Goal: Information Seeking & Learning: Find specific page/section

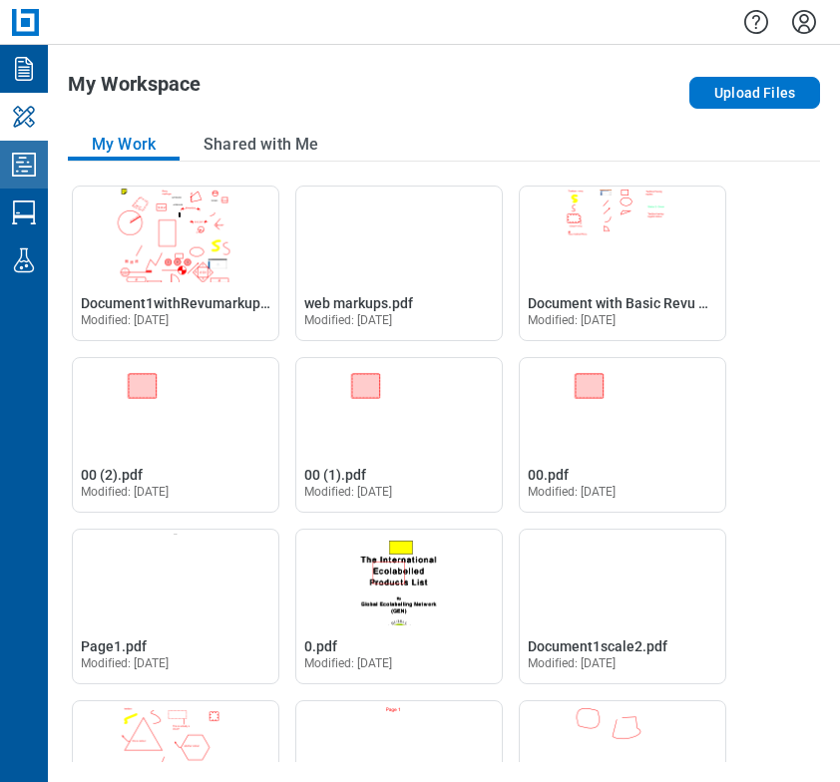
click at [21, 162] on icon "Studio Projects" at bounding box center [24, 165] width 32 height 32
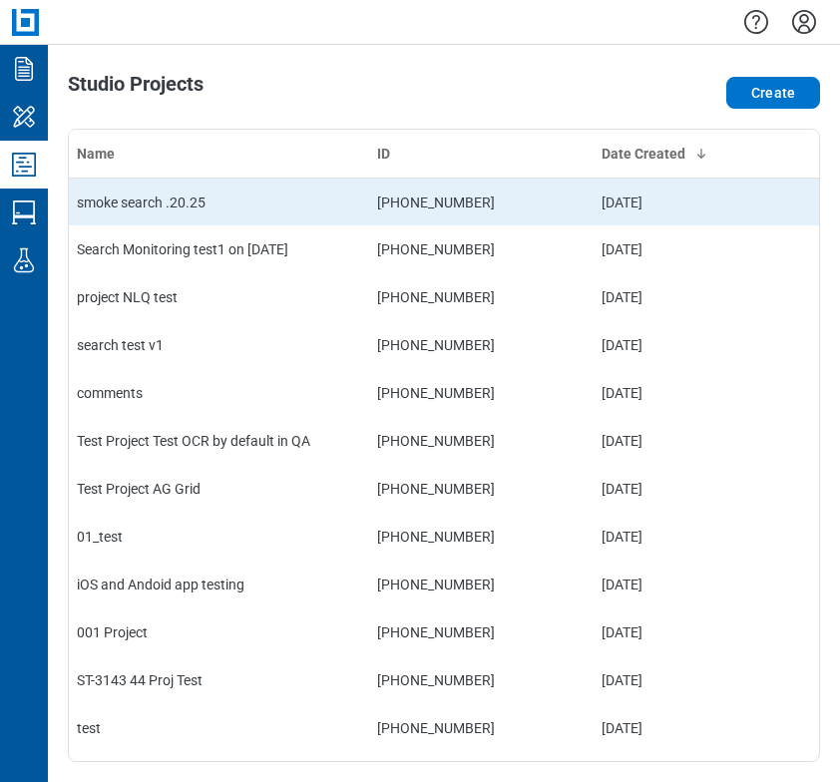
click at [211, 200] on td "smoke search .20.25" at bounding box center [219, 202] width 300 height 48
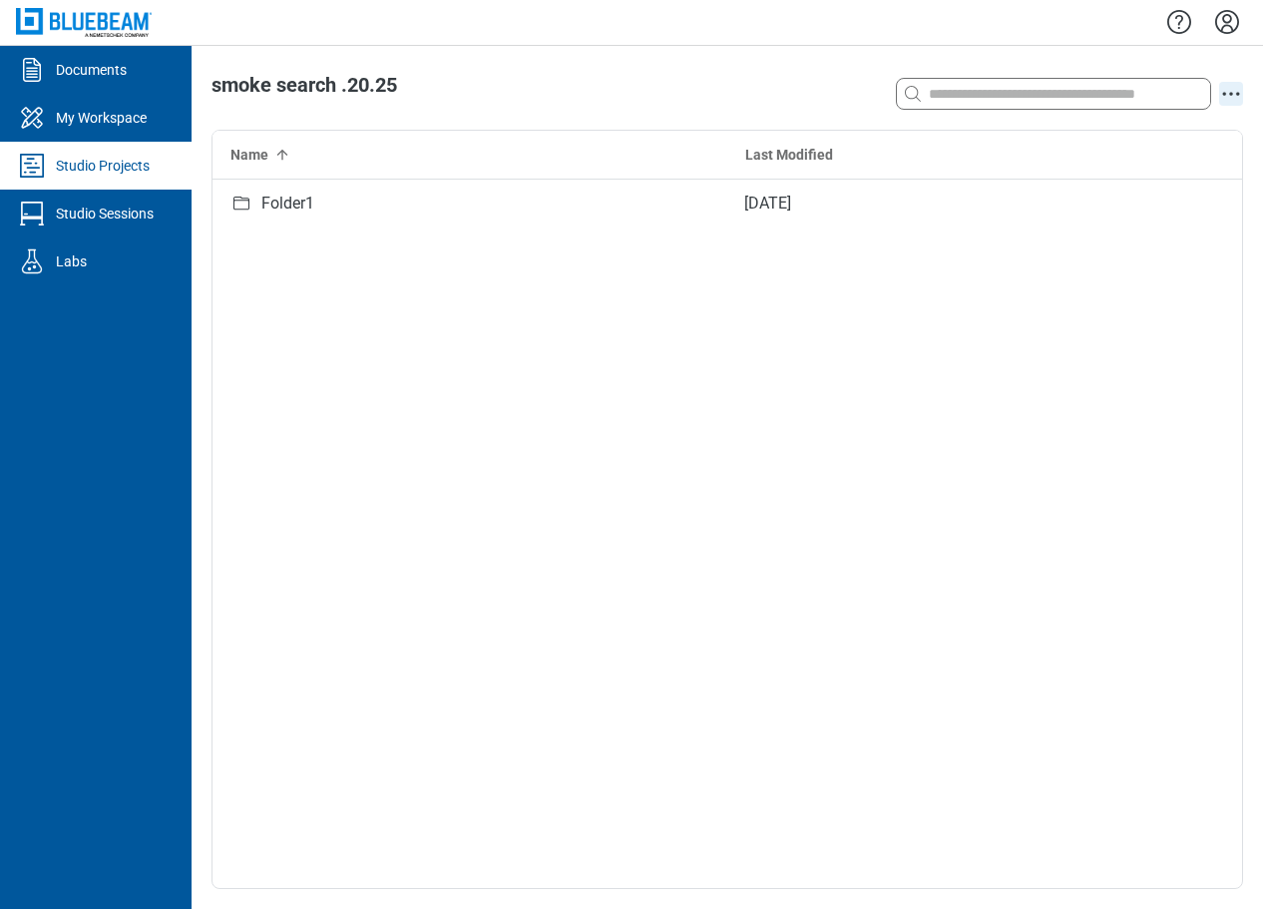
click at [839, 98] on icon "action-menu" at bounding box center [1231, 94] width 24 height 24
click at [839, 364] on div "Folder1 [DATE]" at bounding box center [727, 534] width 1030 height 708
click at [839, 95] on input at bounding box center [1067, 94] width 285 height 22
type input "**"
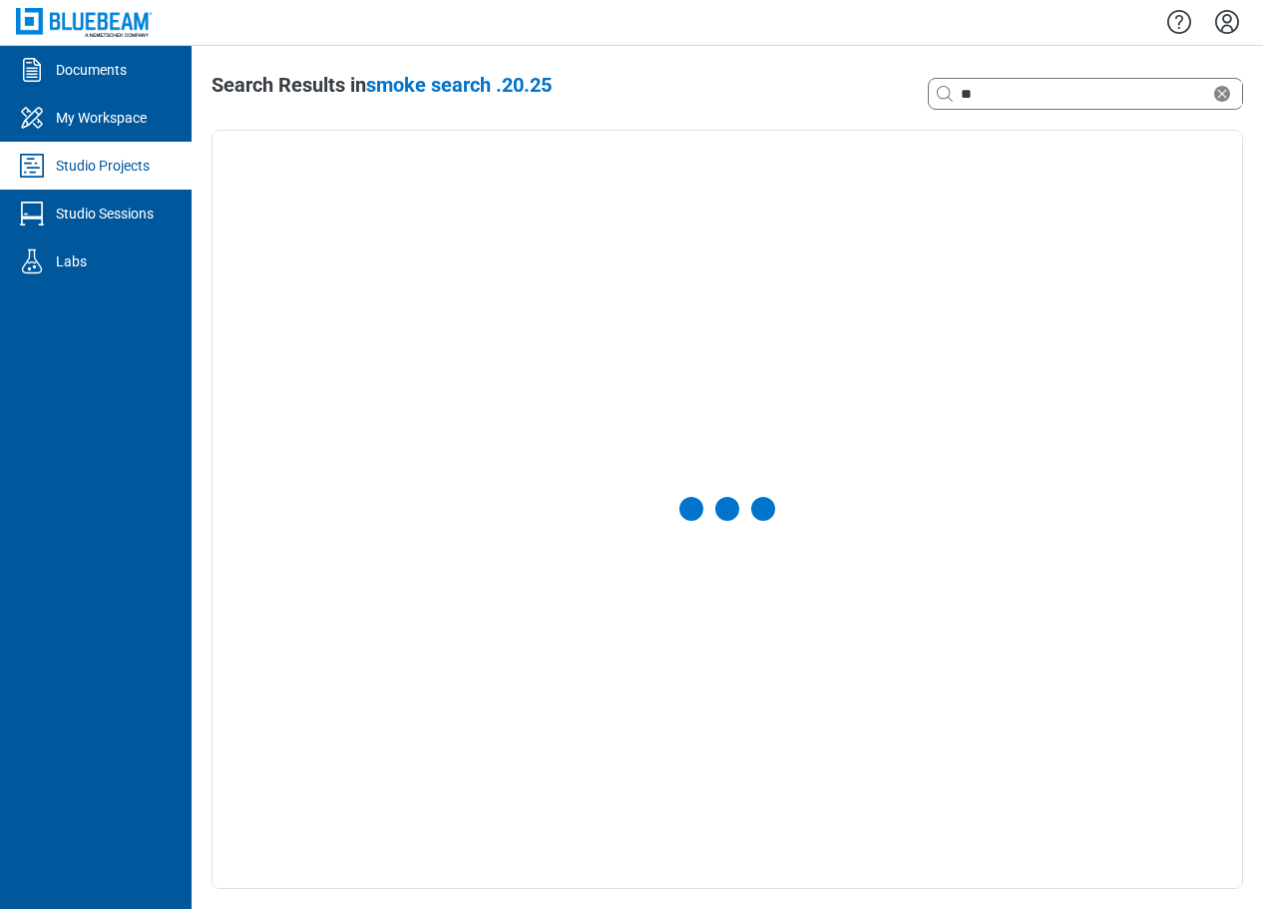
select select "**********"
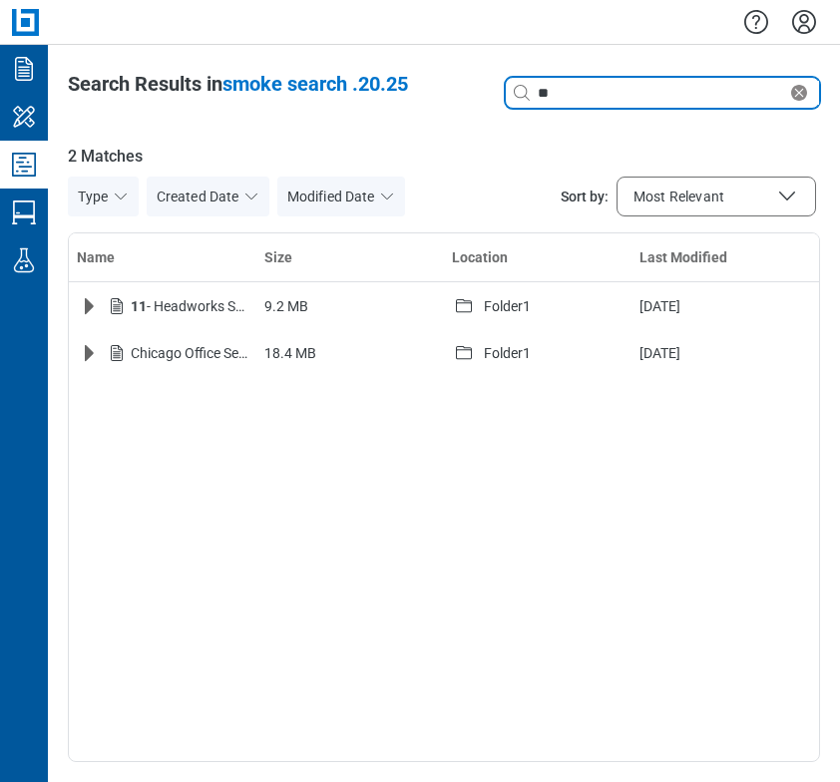
click at [566, 95] on input "**" at bounding box center [660, 93] width 253 height 22
type input "*"
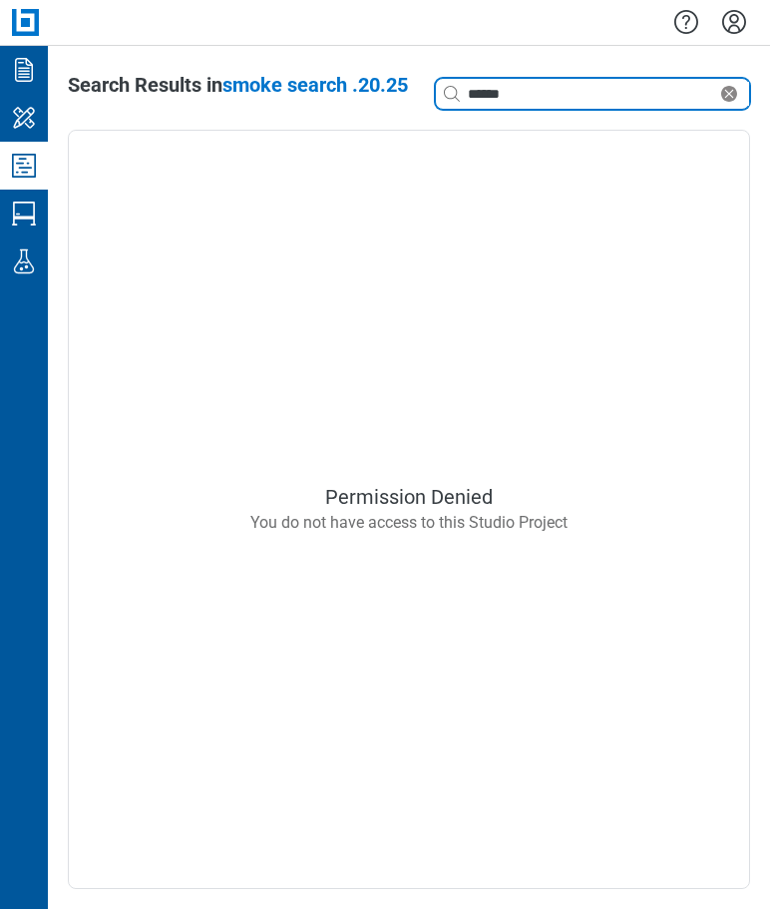
click at [571, 89] on input "******" at bounding box center [590, 94] width 253 height 22
type input "*"
type input "**"
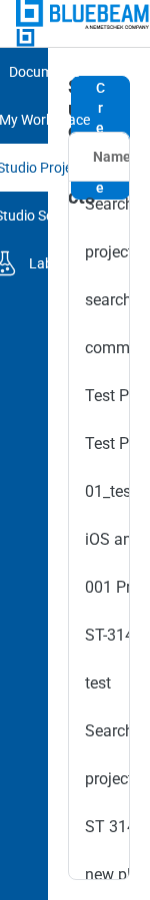
click at [13, 316] on ul "Documents My Workspace Studio Projects Studio Sessions Labs" at bounding box center [24, 474] width 48 height 852
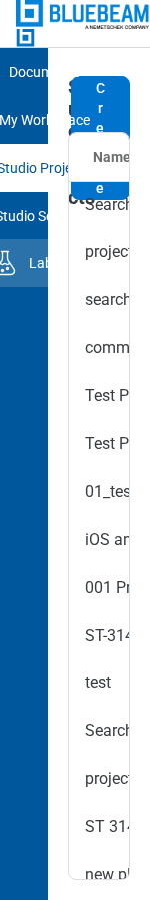
click at [38, 262] on div "Labs" at bounding box center [44, 263] width 31 height 20
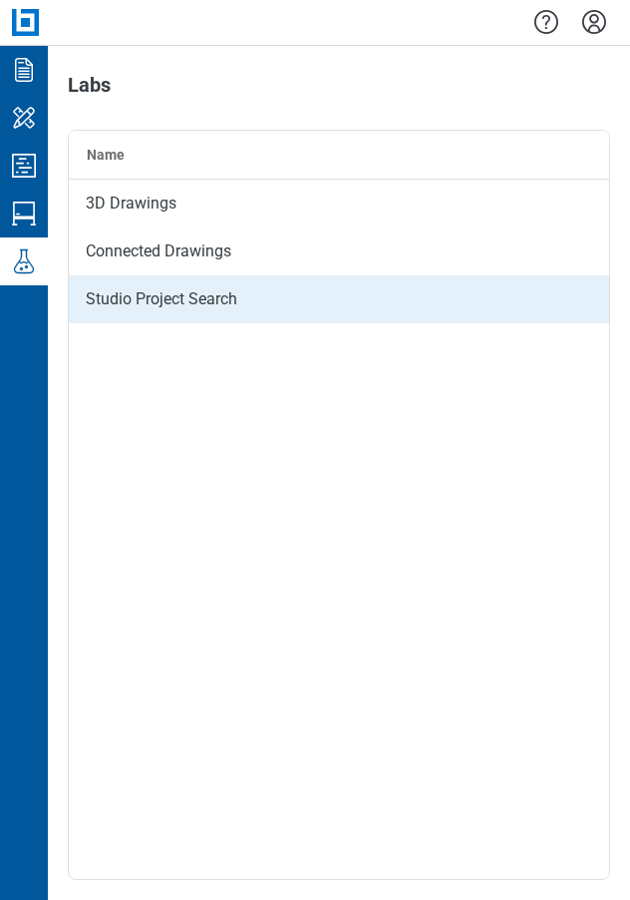
click at [203, 307] on div "Studio Project Search" at bounding box center [339, 299] width 541 height 48
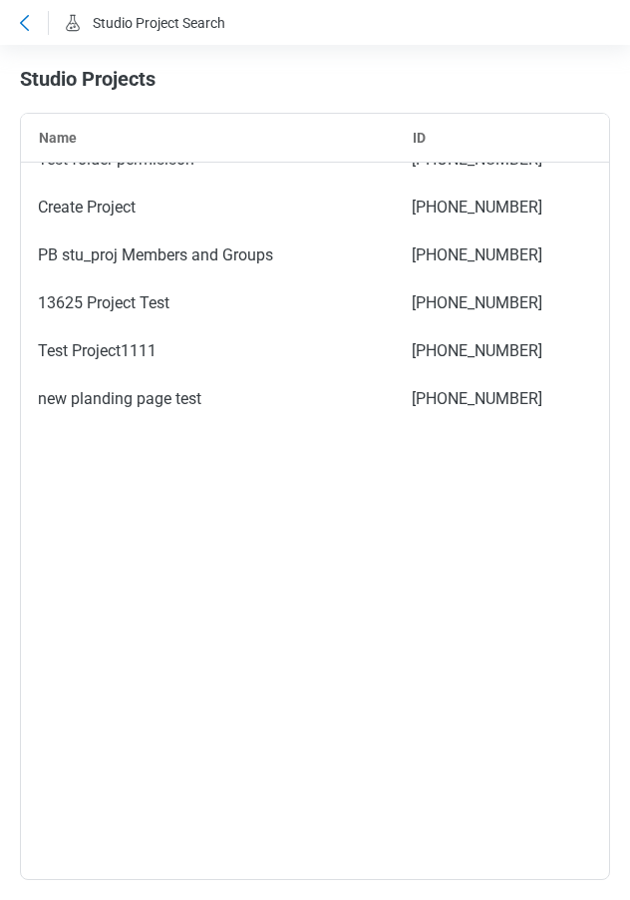
scroll to position [3498, 0]
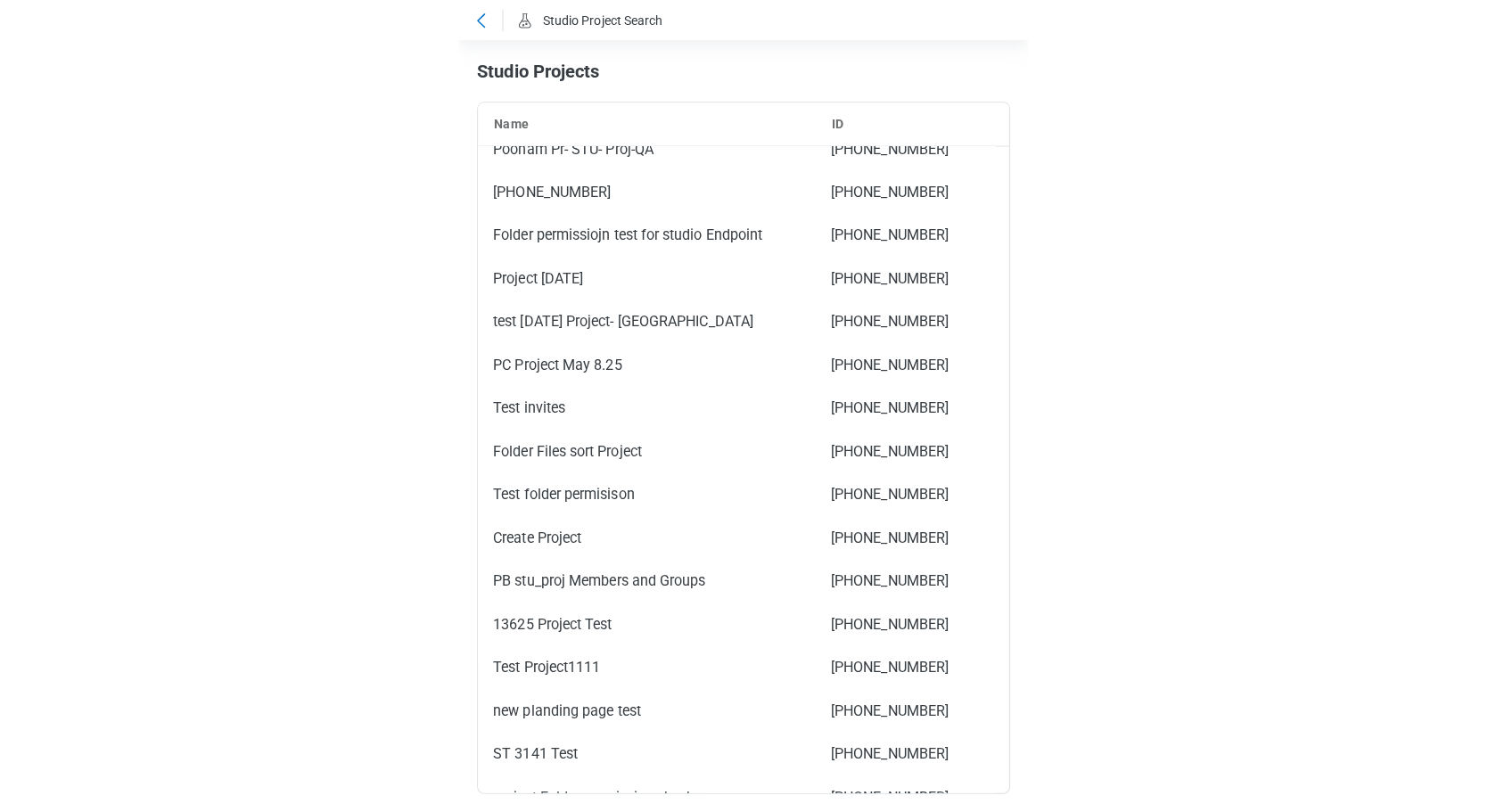
scroll to position [3125, 0]
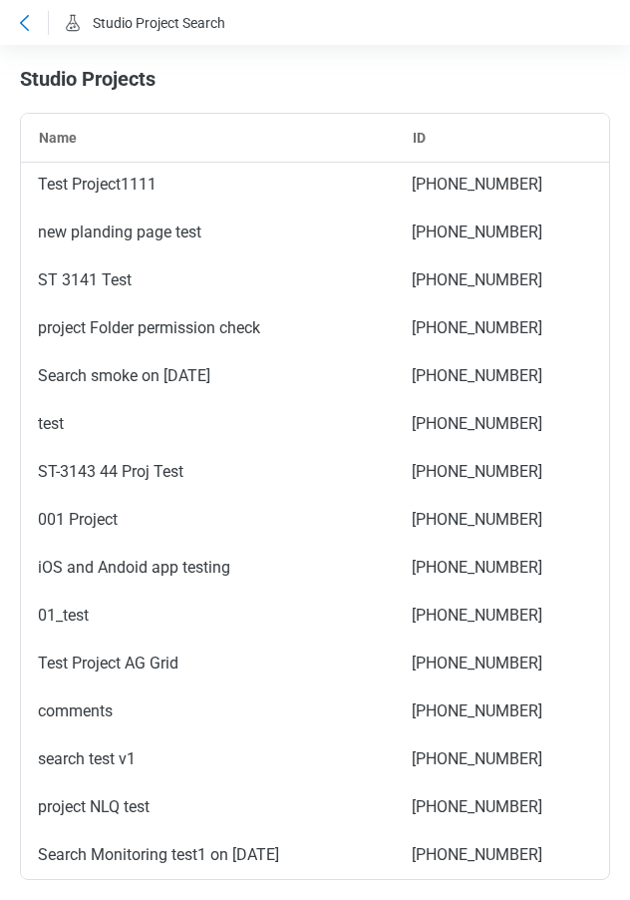
click at [25, 25] on icon at bounding box center [24, 23] width 24 height 24
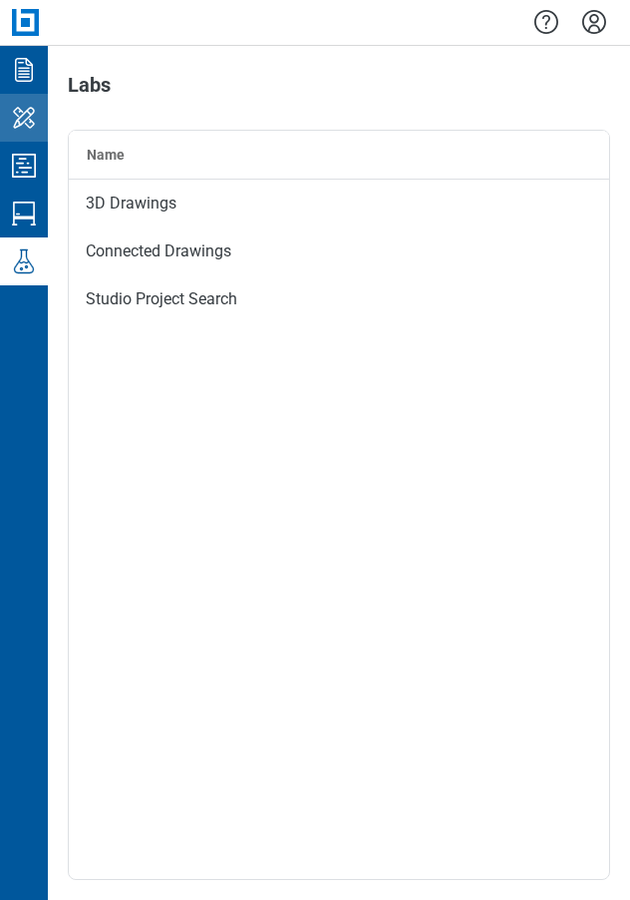
click at [30, 114] on icon "My Workspace" at bounding box center [24, 117] width 22 height 21
click at [31, 173] on icon "Studio Projects" at bounding box center [24, 166] width 32 height 32
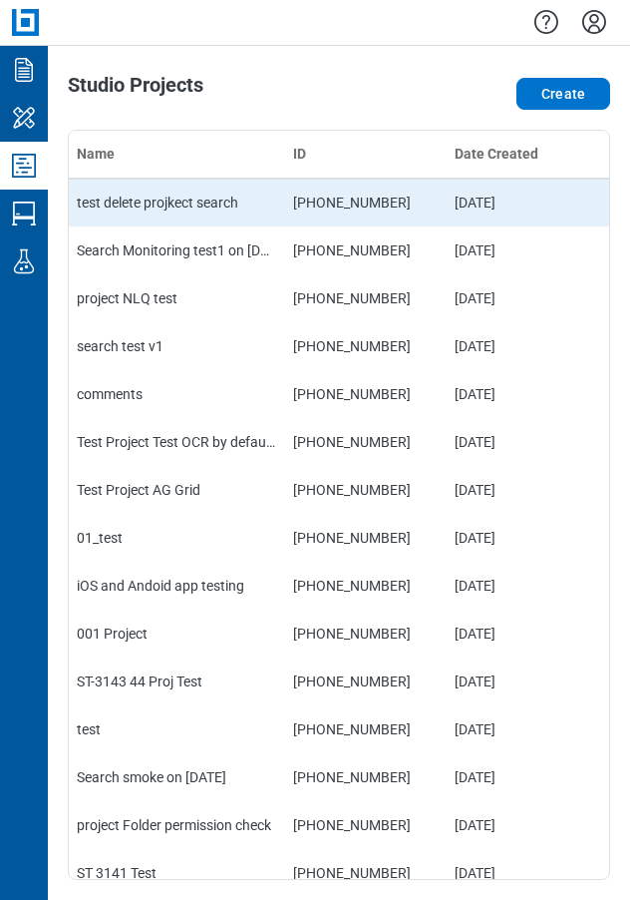
click at [151, 208] on td "test delete projkect search" at bounding box center [177, 203] width 216 height 48
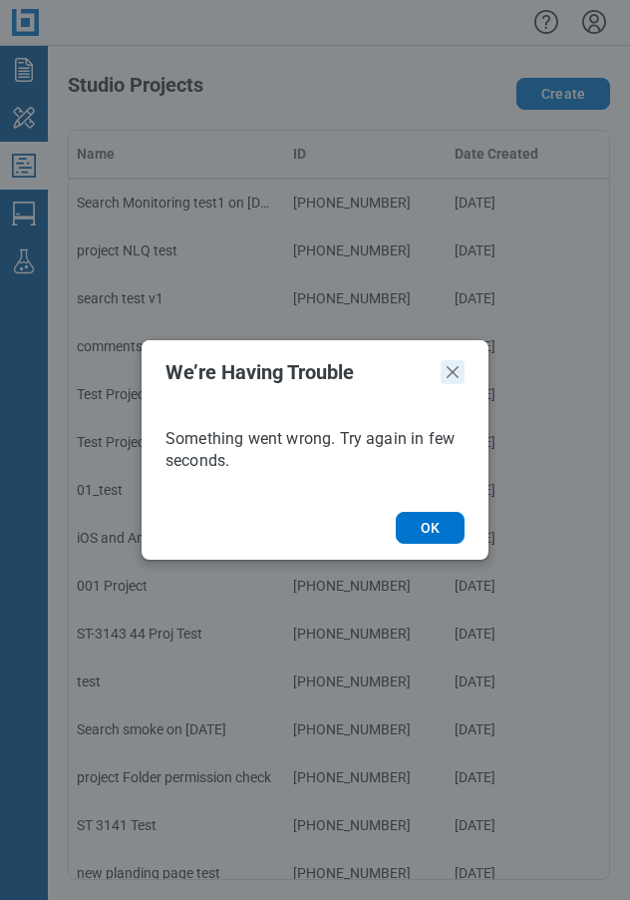
click at [451, 375] on icon "Close" at bounding box center [453, 372] width 12 height 12
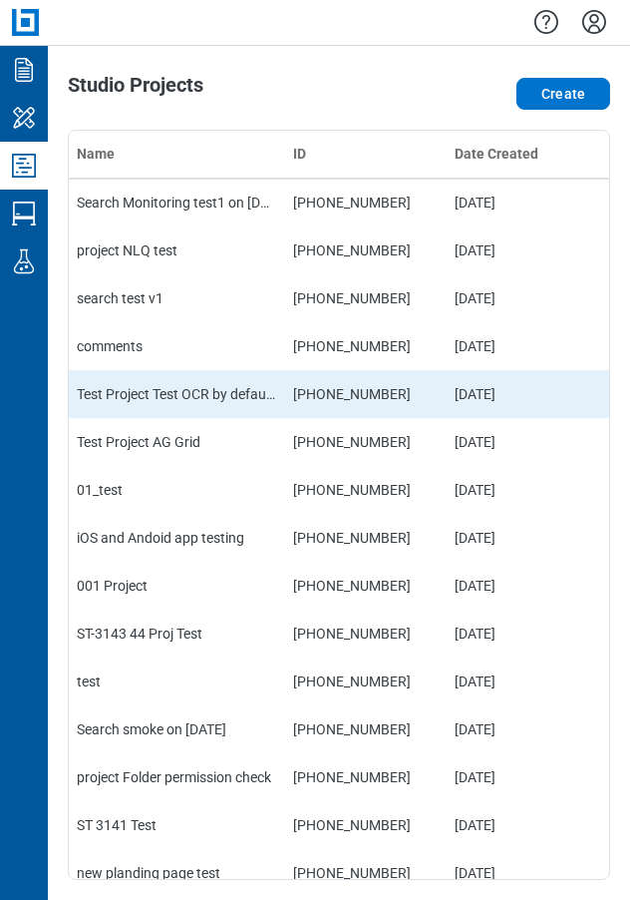
click at [454, 376] on td "[DATE]" at bounding box center [501, 394] width 108 height 48
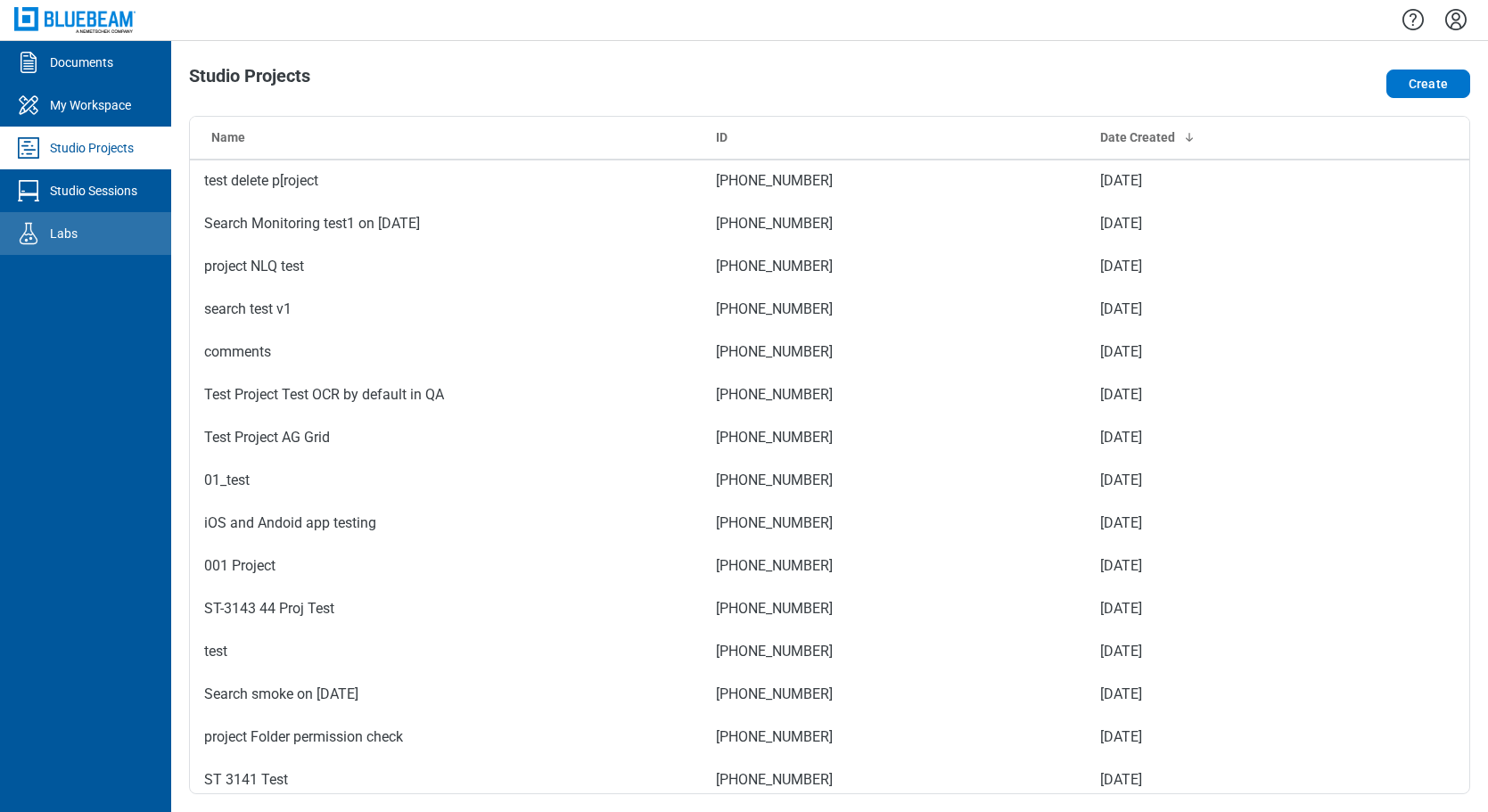
click at [94, 234] on link "Labs" at bounding box center [86, 233] width 172 height 43
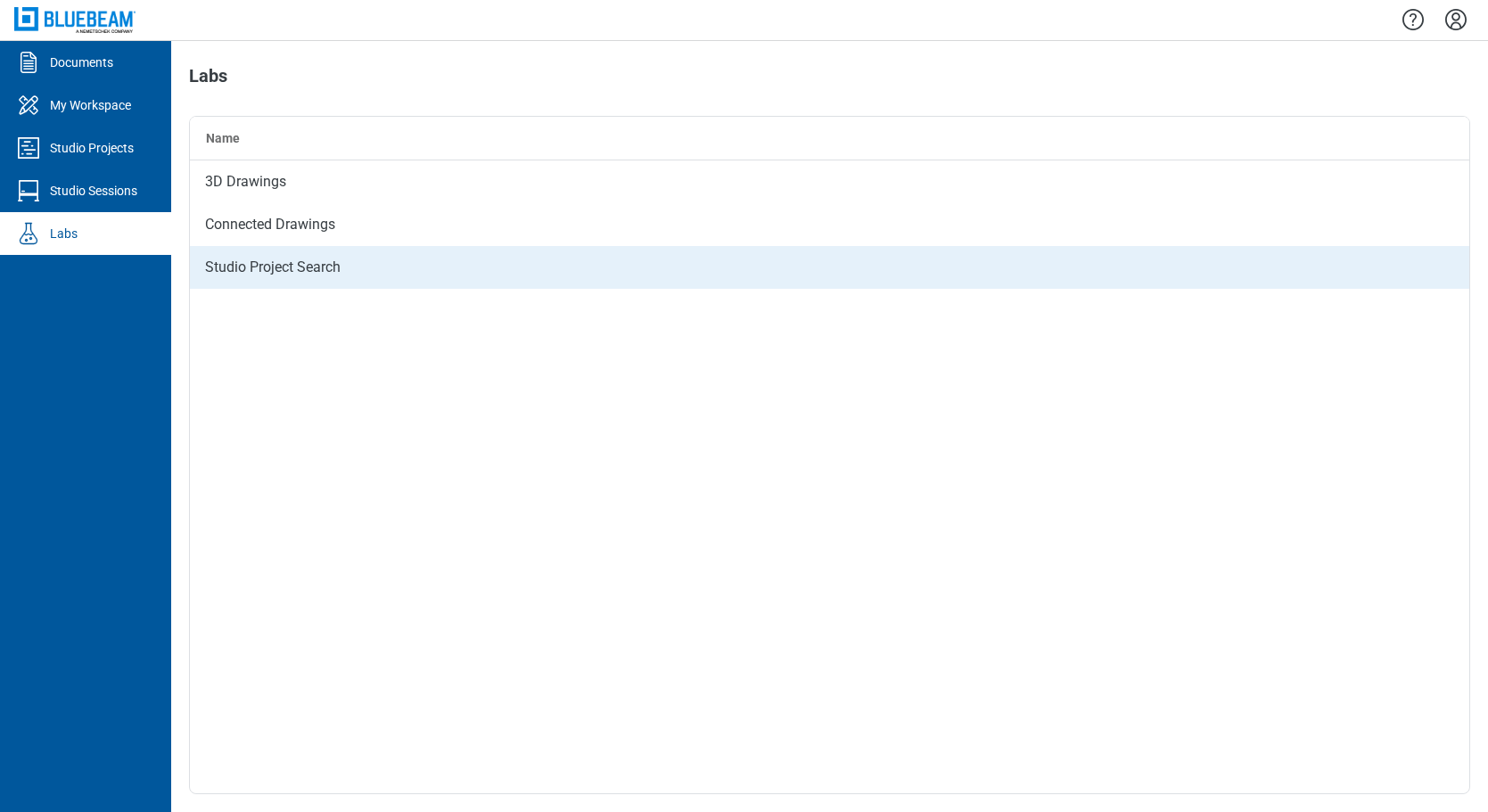
click at [317, 267] on div "Studio Project Search" at bounding box center [829, 267] width 1280 height 43
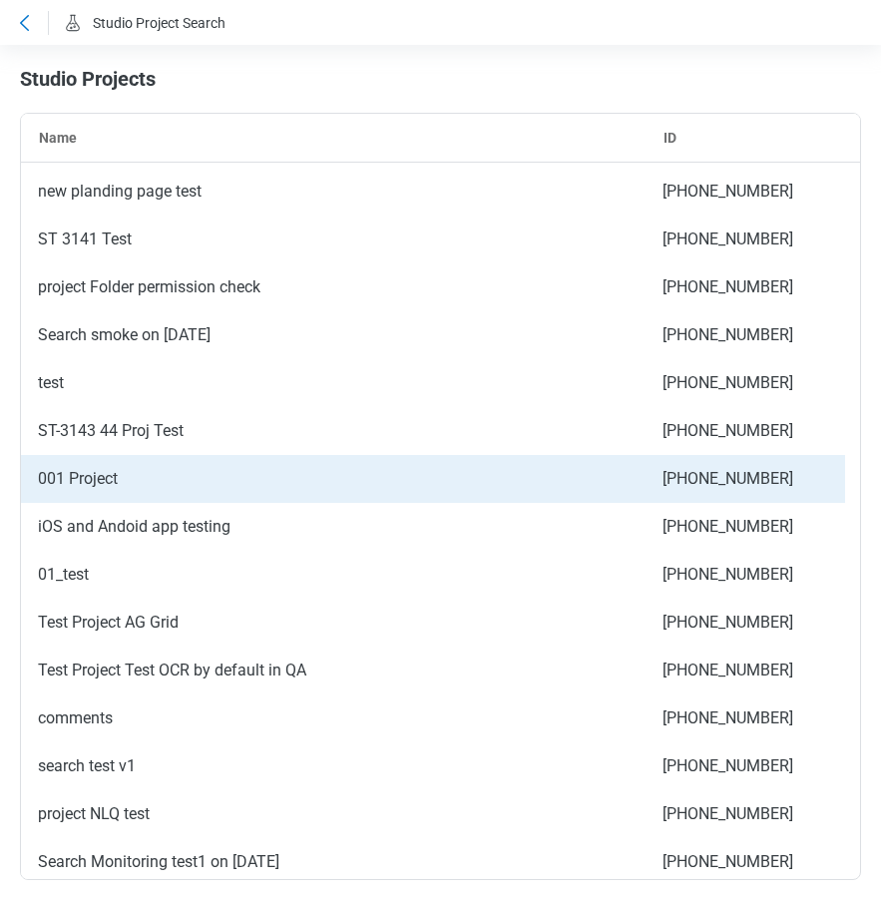
scroll to position [3545, 0]
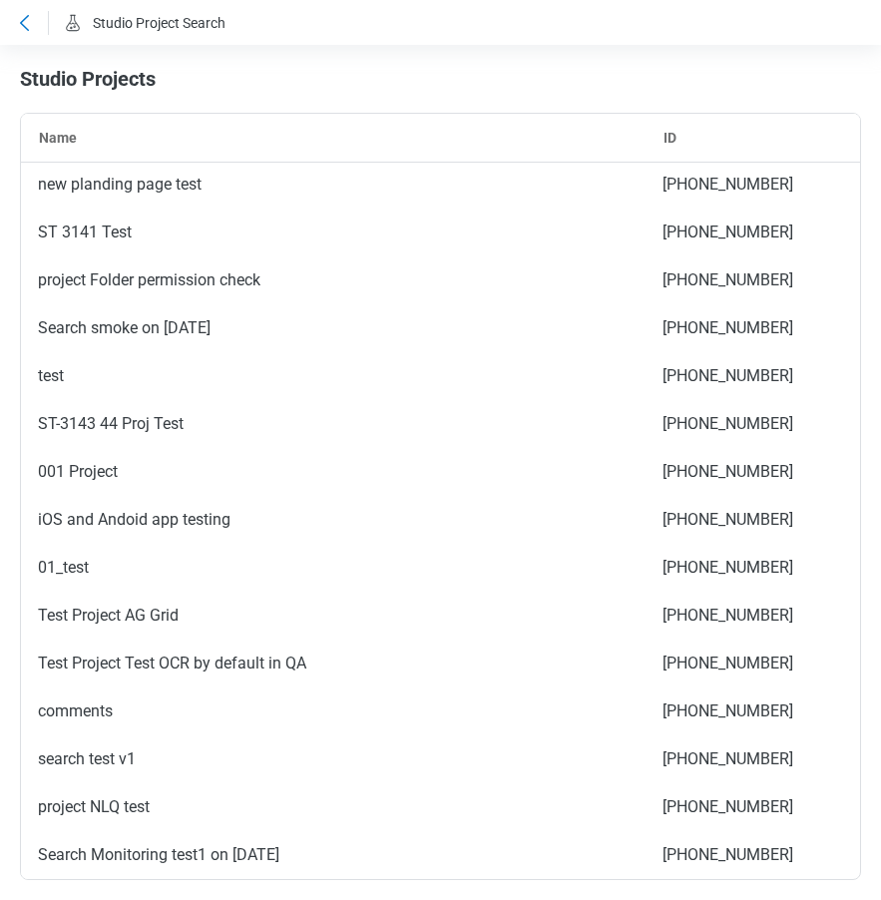
click at [28, 27] on icon at bounding box center [24, 23] width 24 height 24
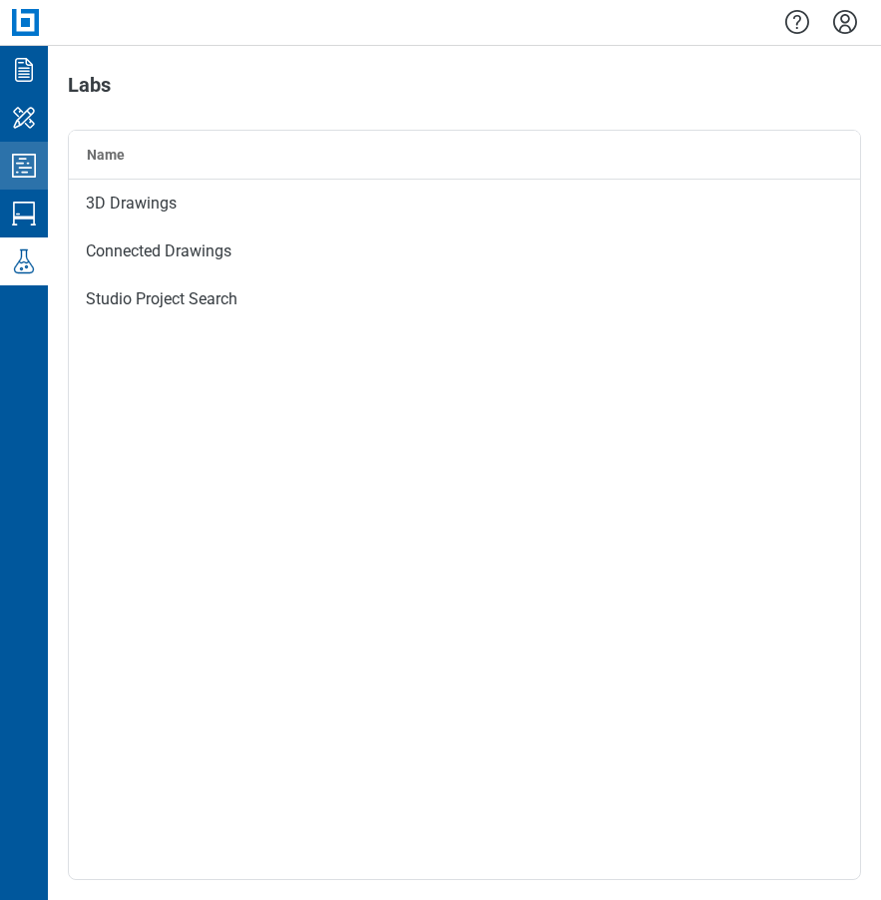
click at [26, 165] on icon "Studio Projects" at bounding box center [24, 166] width 32 height 32
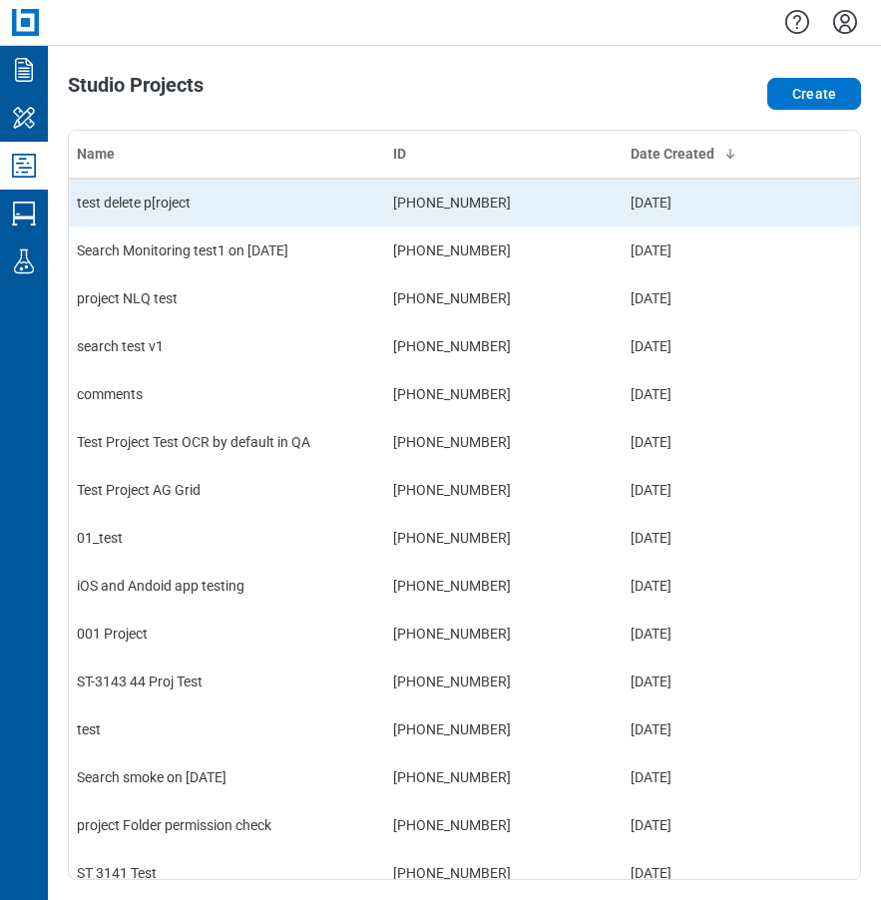
click at [171, 194] on td "test delete p[roject" at bounding box center [227, 203] width 316 height 48
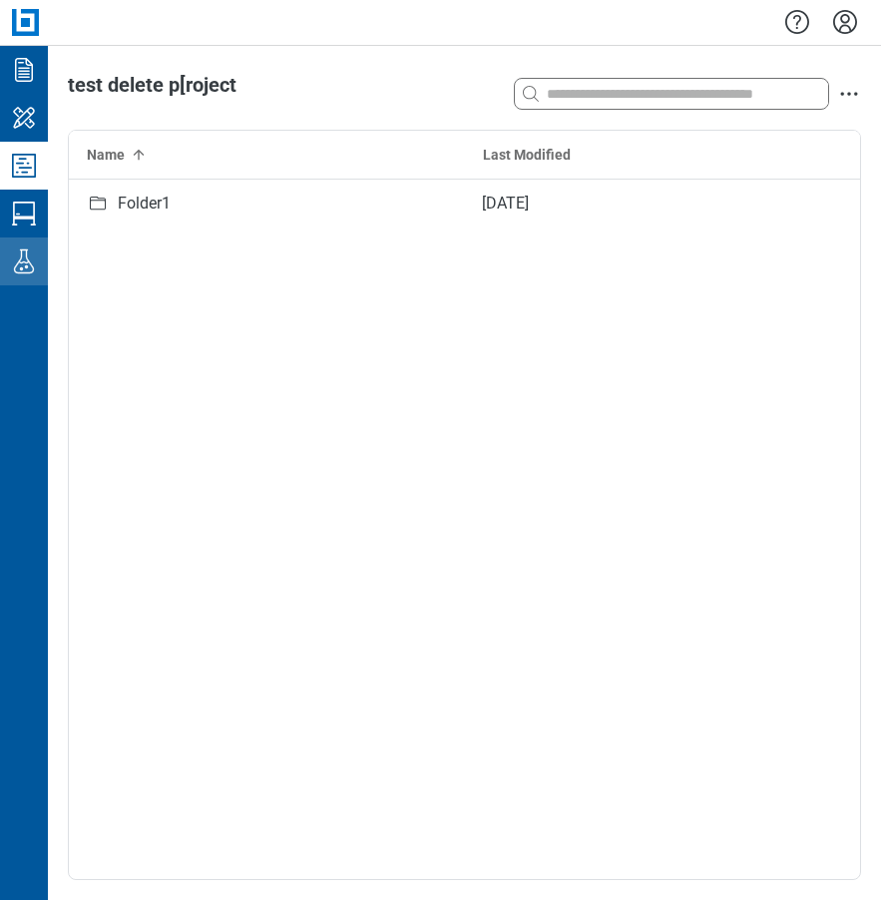
click at [24, 262] on icon "Labs" at bounding box center [24, 261] width 32 height 32
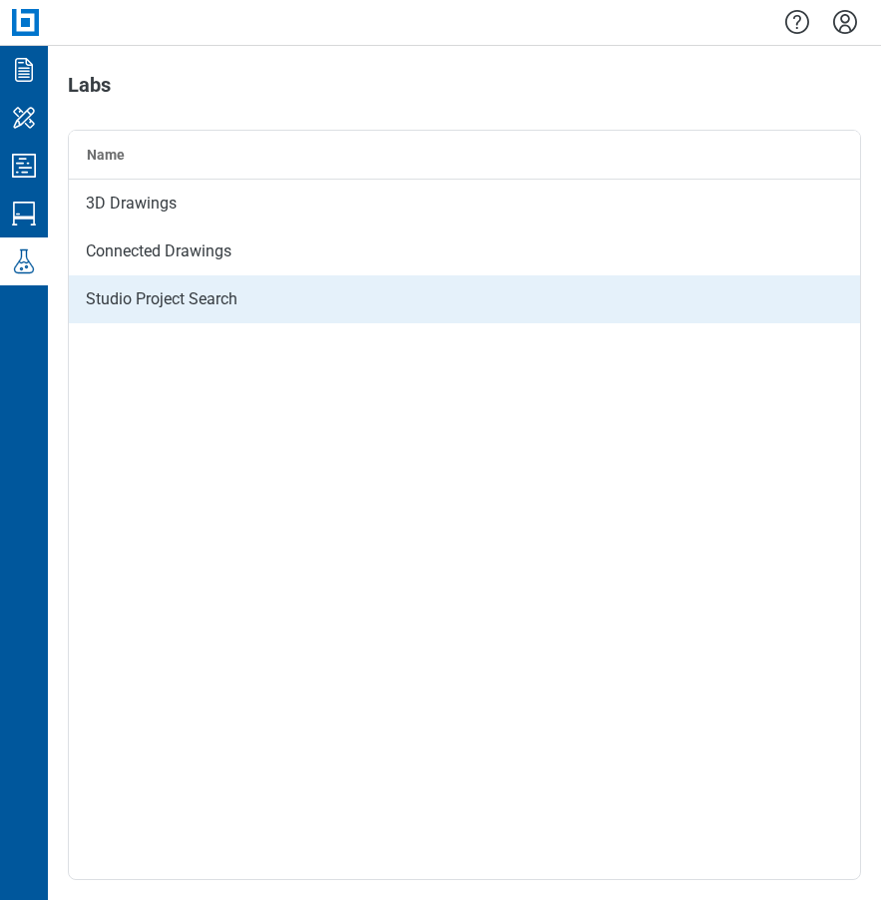
click at [202, 300] on div "Studio Project Search" at bounding box center [464, 299] width 791 height 48
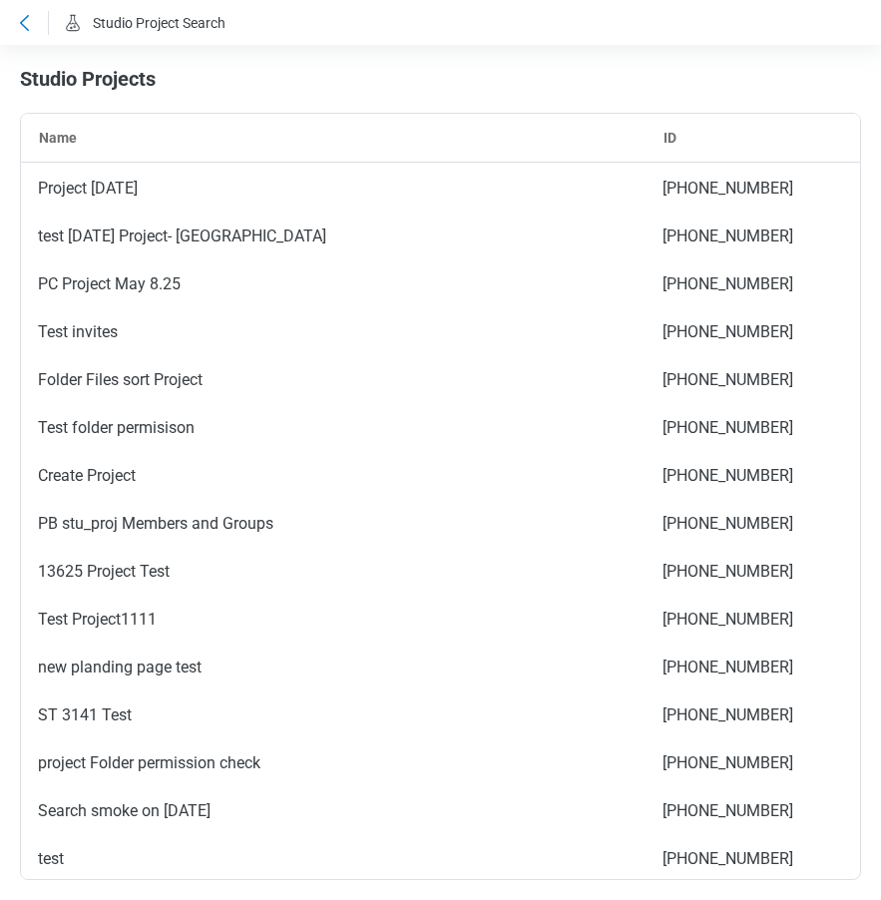
scroll to position [3593, 0]
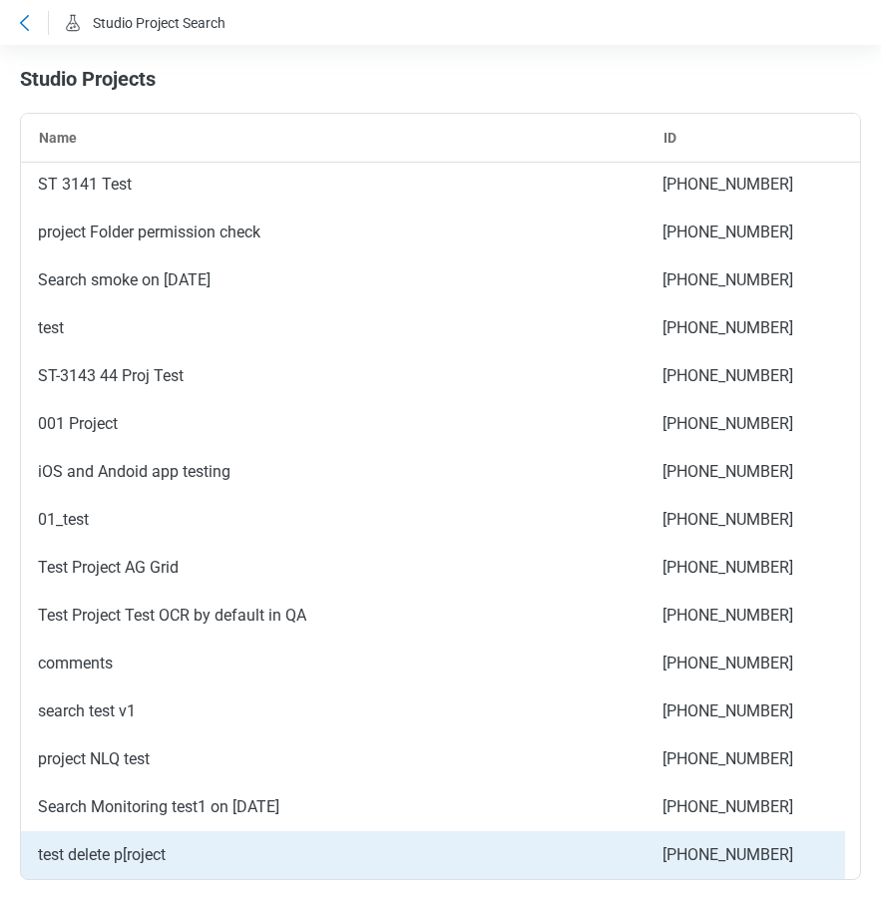
click at [178, 862] on div "test delete p[roject" at bounding box center [333, 855] width 624 height 48
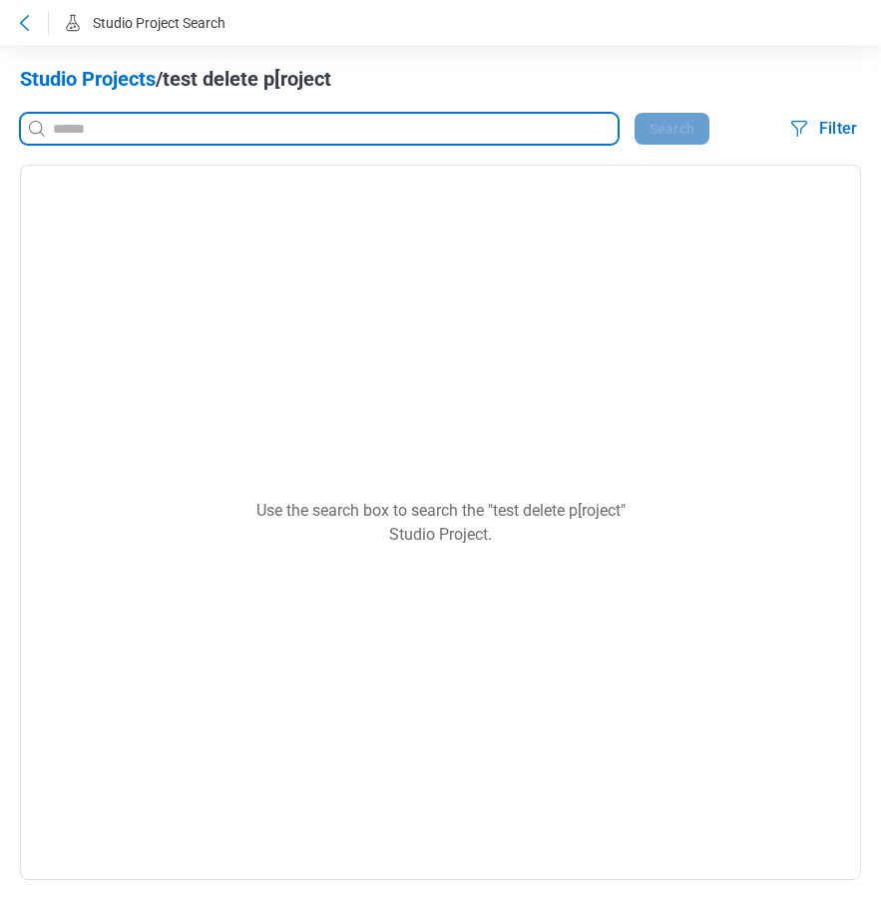
click at [97, 129] on input at bounding box center [333, 129] width 569 height 22
type input "*"
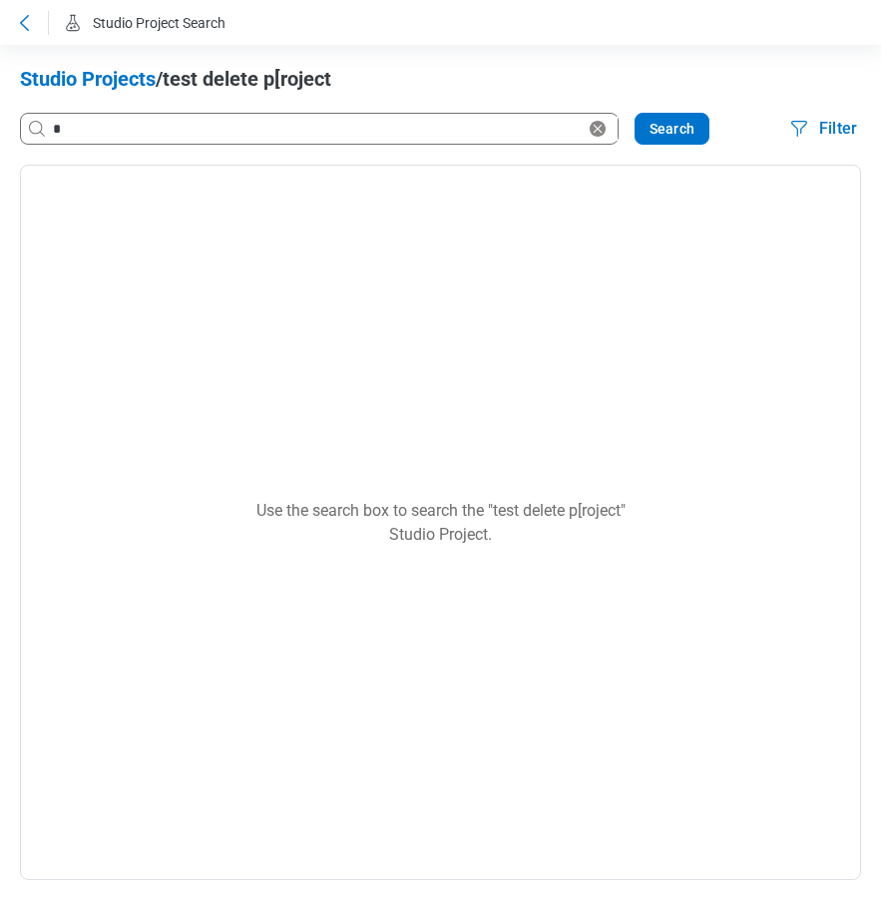
click at [635, 114] on div "* Search" at bounding box center [385, 129] width 731 height 32
click at [659, 135] on button "Search" at bounding box center [671, 129] width 75 height 32
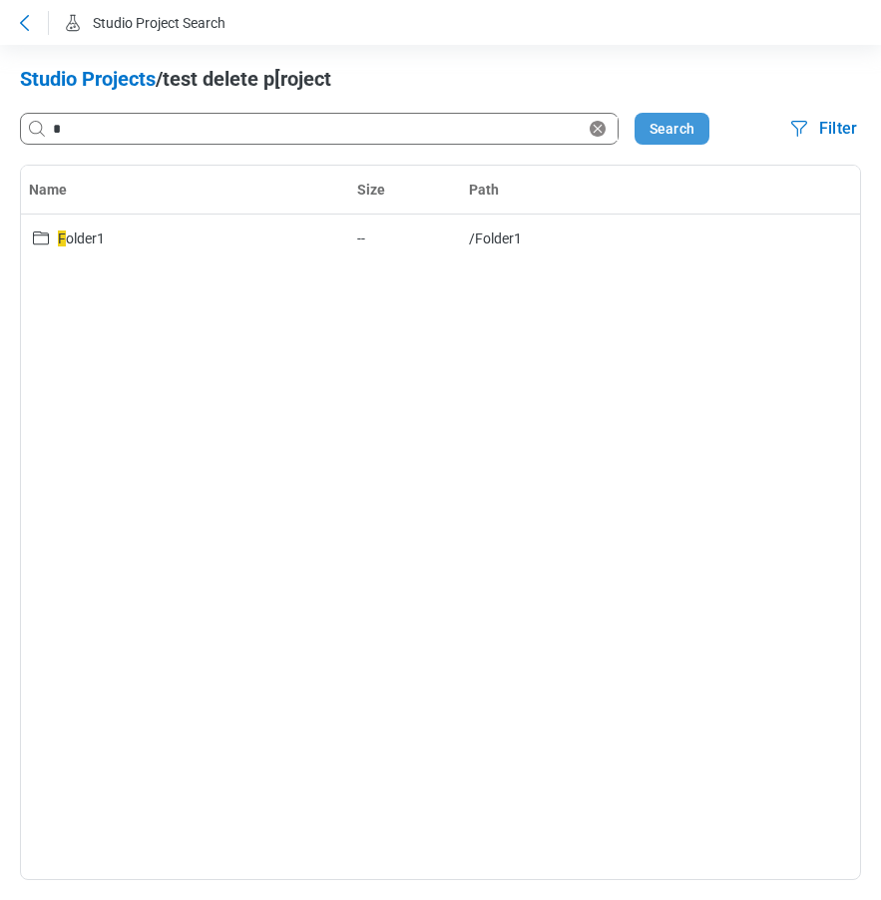
click at [673, 134] on button "Search" at bounding box center [671, 129] width 75 height 32
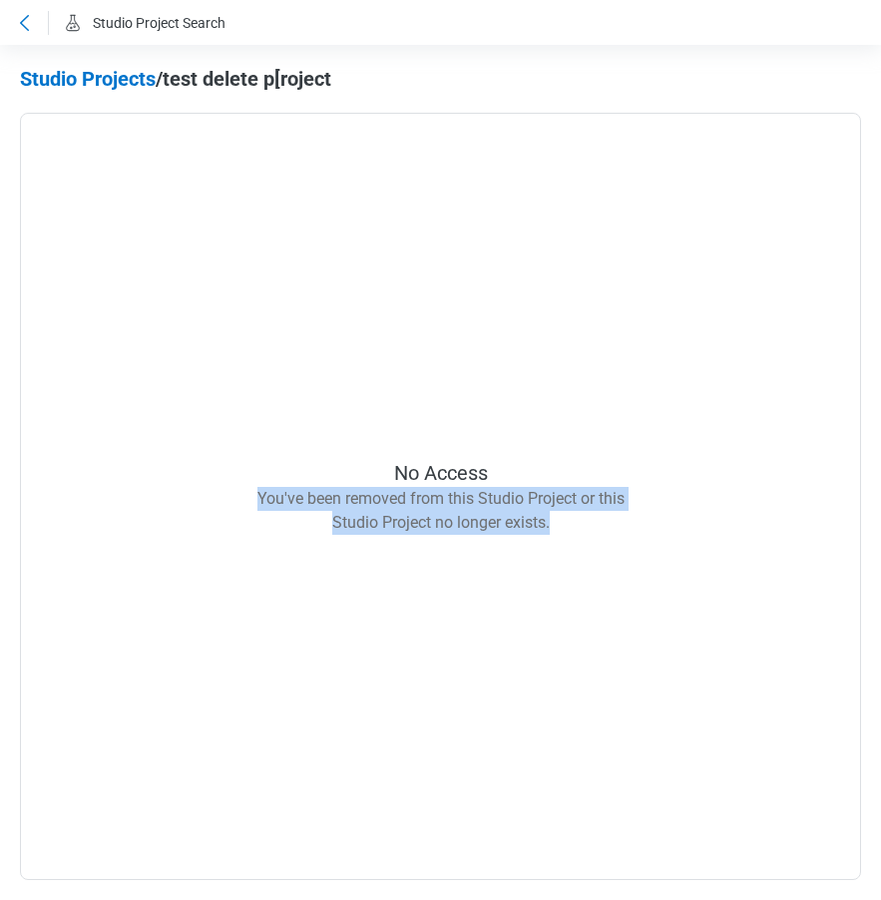
drag, startPoint x: 253, startPoint y: 494, endPoint x: 662, endPoint y: 550, distance: 412.8
click at [662, 550] on div "No Access You've been removed from this Studio Project or this Studio Project n…" at bounding box center [440, 496] width 841 height 767
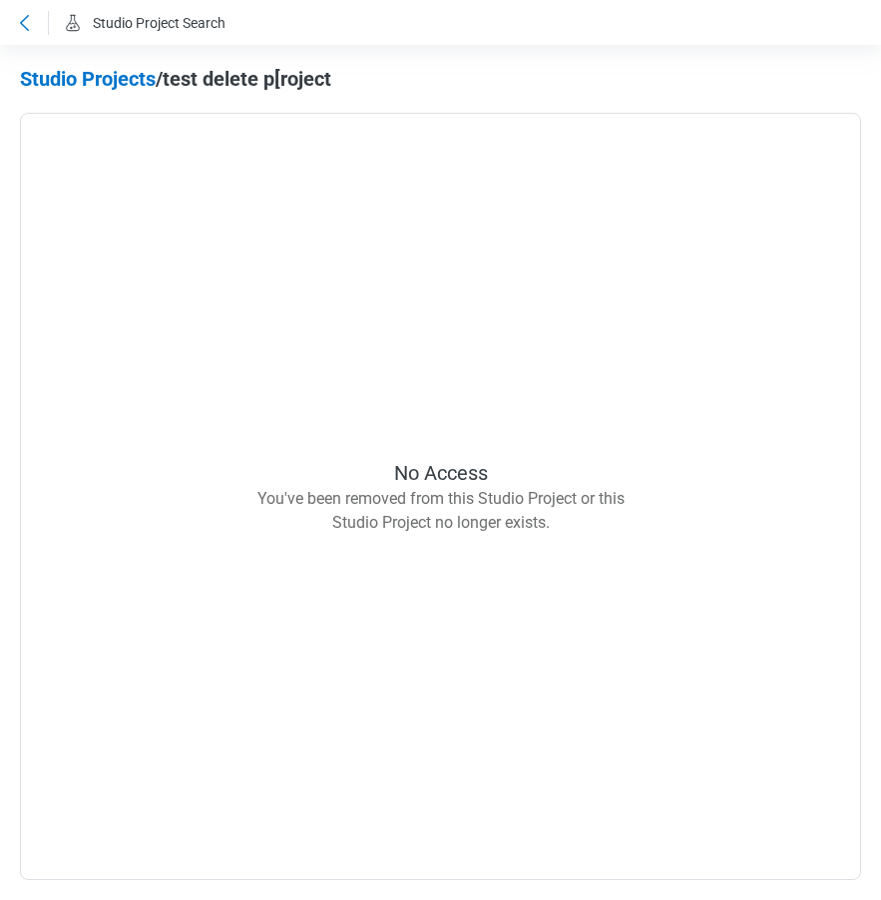
click at [23, 22] on icon at bounding box center [24, 23] width 24 height 24
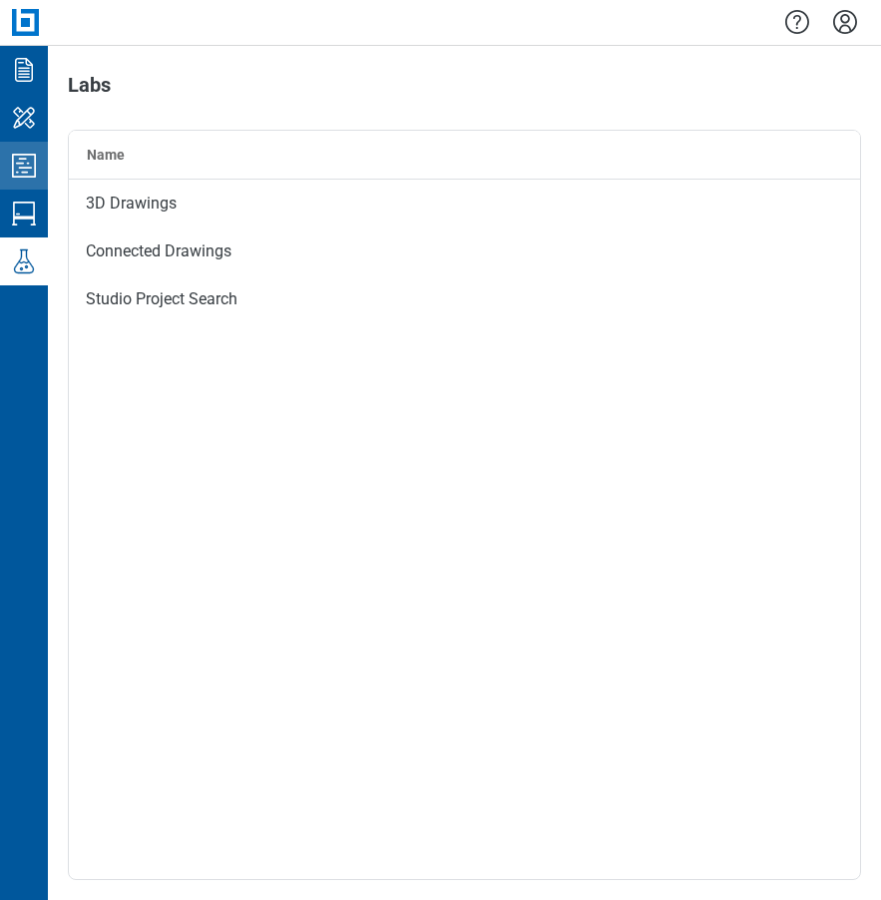
click at [27, 168] on icon "Studio Projects" at bounding box center [24, 166] width 24 height 24
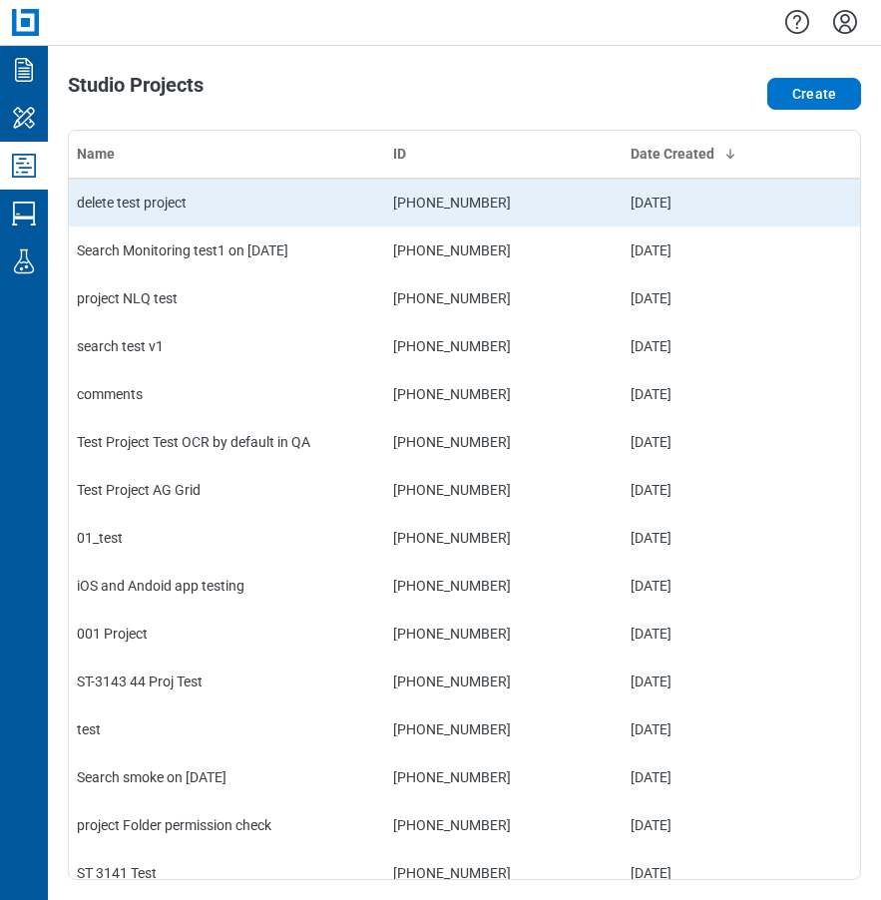
click at [235, 208] on td "delete test project" at bounding box center [227, 203] width 316 height 48
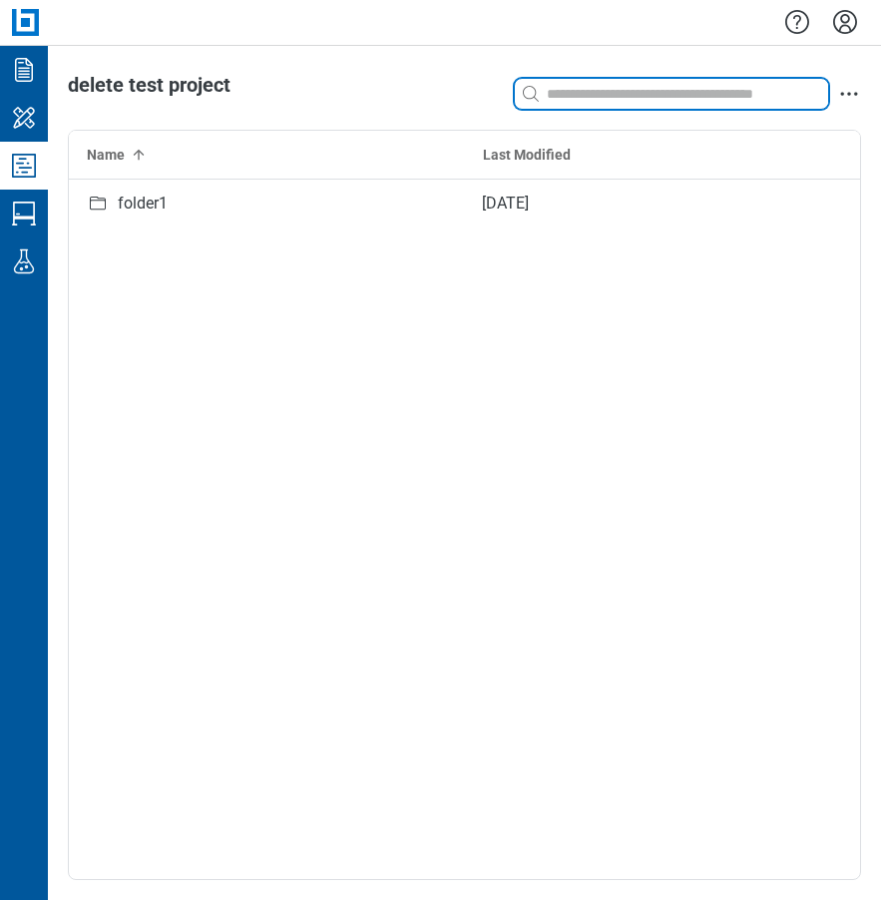
click at [575, 93] on input at bounding box center [685, 94] width 285 height 22
type input "*"
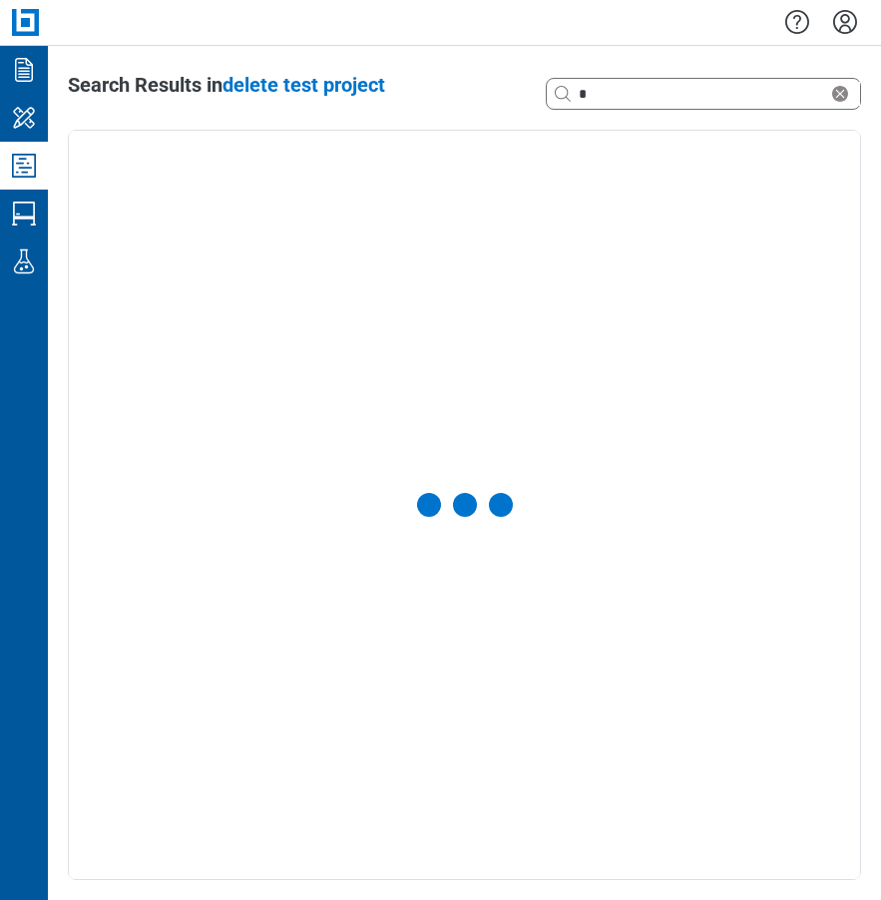
select select "**********"
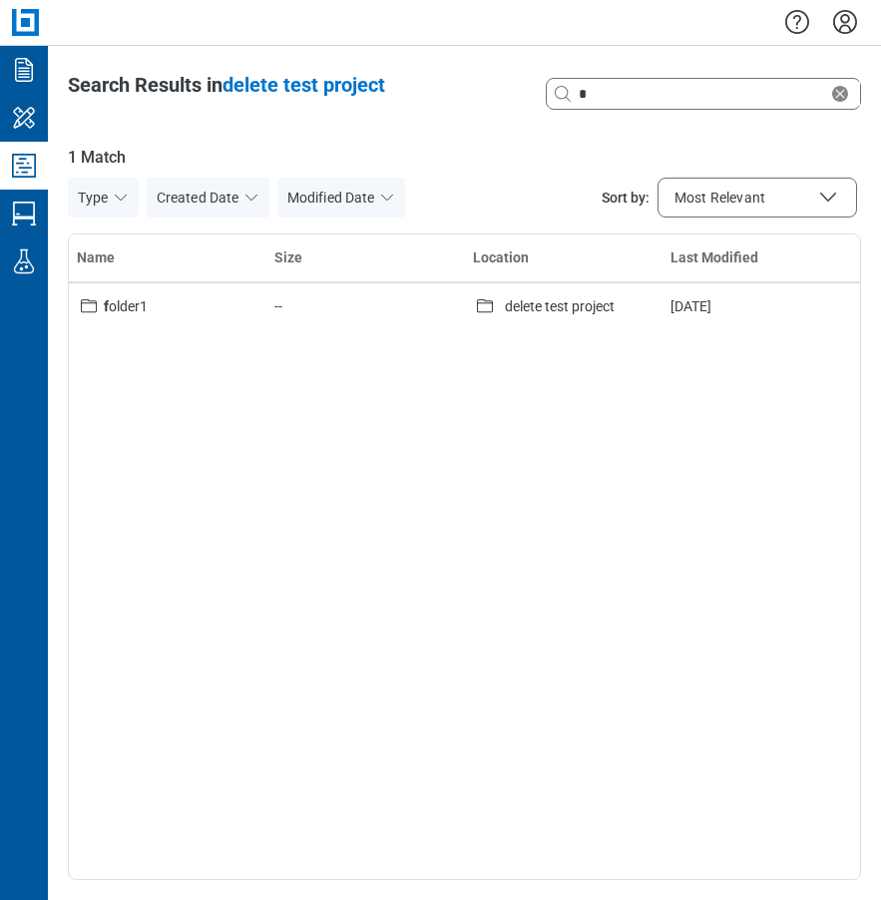
drag, startPoint x: 312, startPoint y: 524, endPoint x: 302, endPoint y: 528, distance: 10.7
click at [312, 527] on div "Name Size Location Last Modified f older1 -- delete test project Aug 20, 2025" at bounding box center [464, 556] width 793 height 646
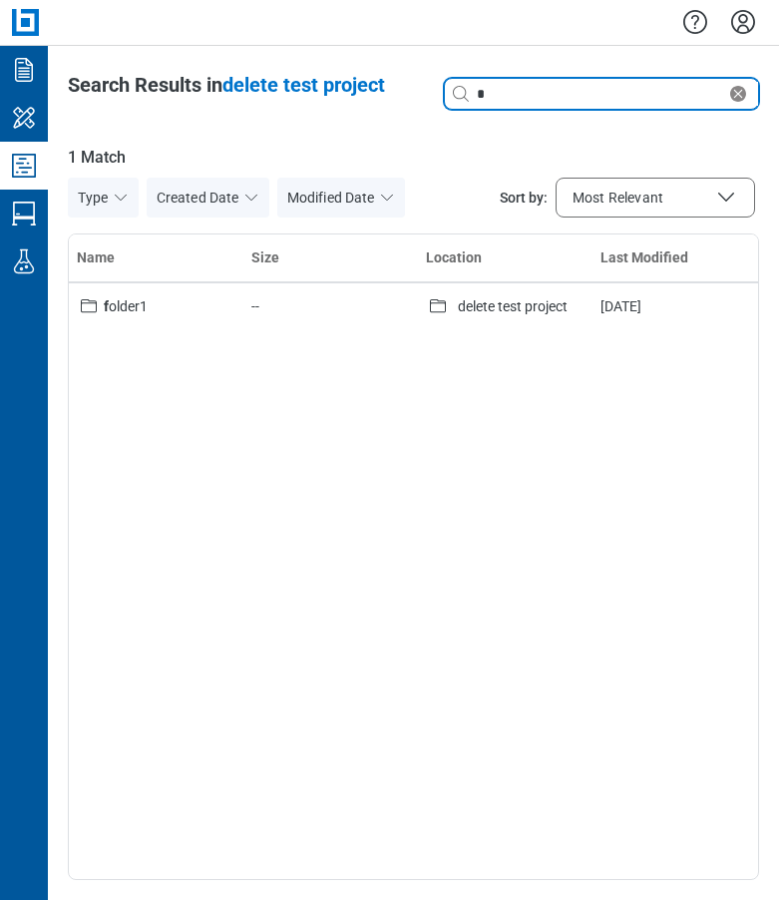
click at [496, 96] on input "*" at bounding box center [599, 94] width 253 height 22
type input "*"
type input "*****"
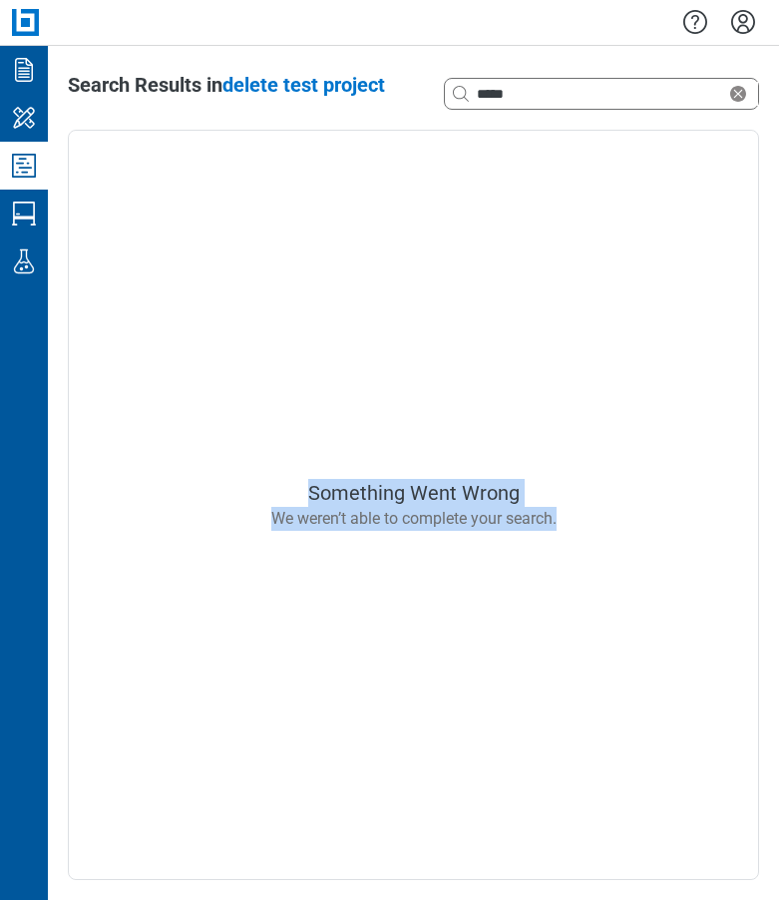
drag, startPoint x: 310, startPoint y: 485, endPoint x: 609, endPoint y: 536, distance: 302.6
click at [609, 536] on div "Something Went Wrong We weren’t able to complete your search." at bounding box center [413, 505] width 691 height 750
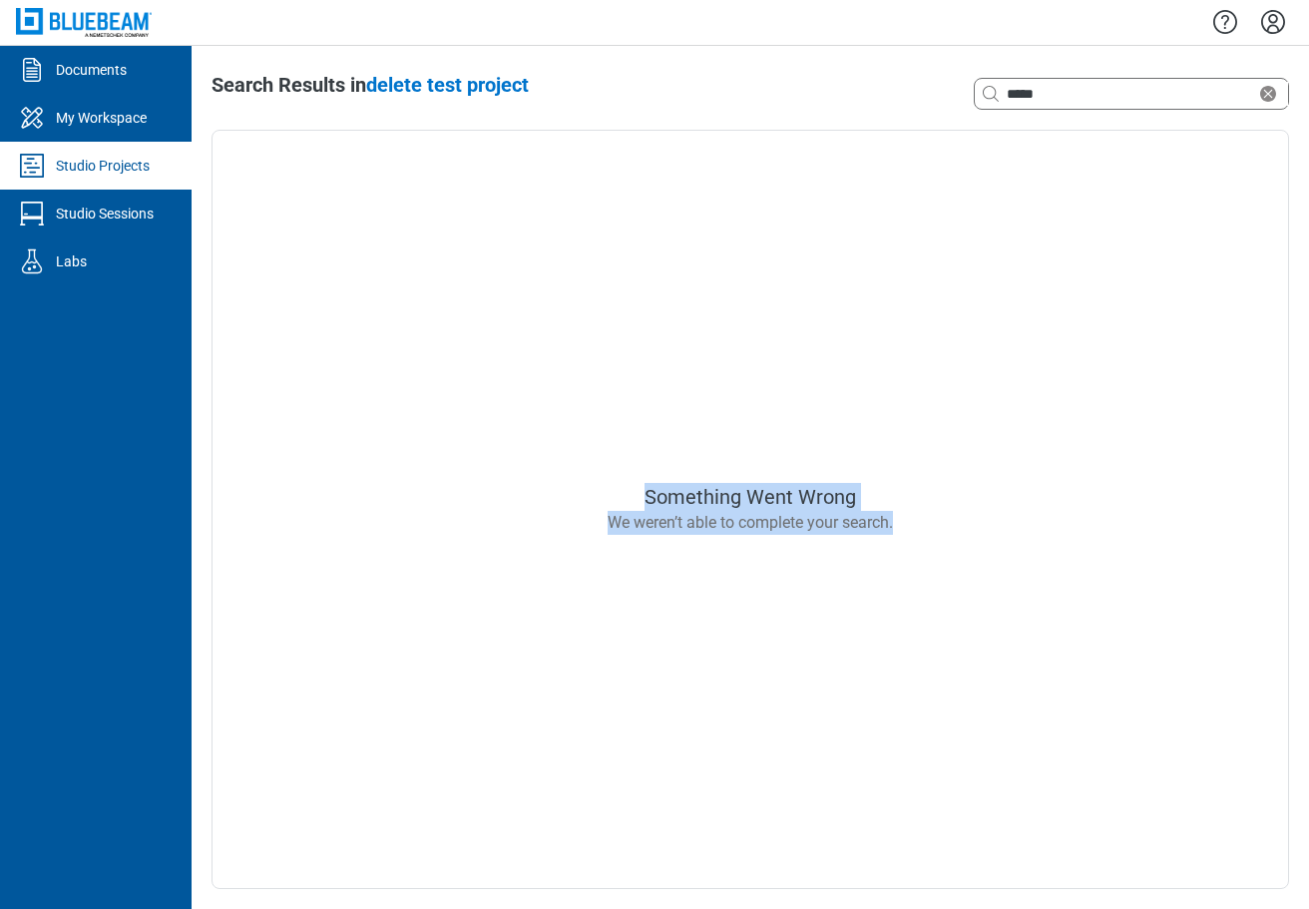
click at [658, 543] on div "Something Went Wrong We weren’t able to complete your search." at bounding box center [749, 509] width 1077 height 759
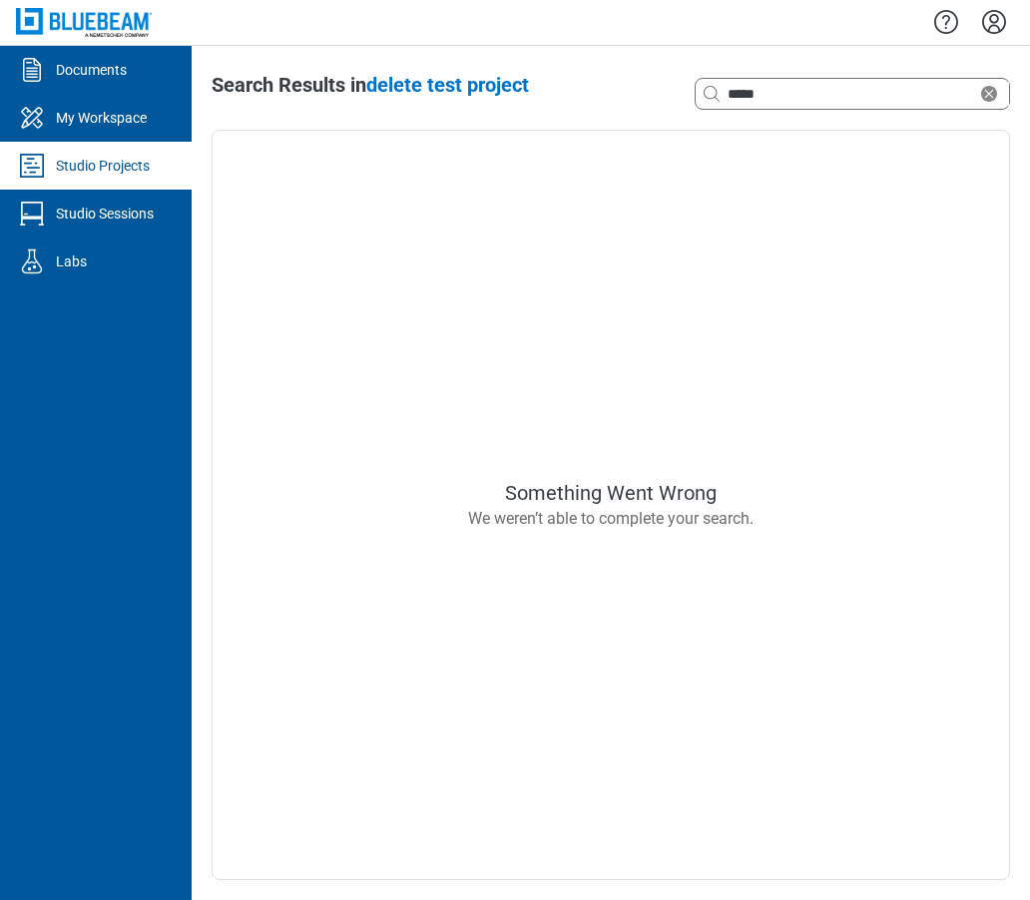
drag, startPoint x: 519, startPoint y: 356, endPoint x: 552, endPoint y: 340, distance: 36.6
click at [521, 356] on div "Something Went Wrong We weren’t able to complete your search." at bounding box center [610, 505] width 798 height 750
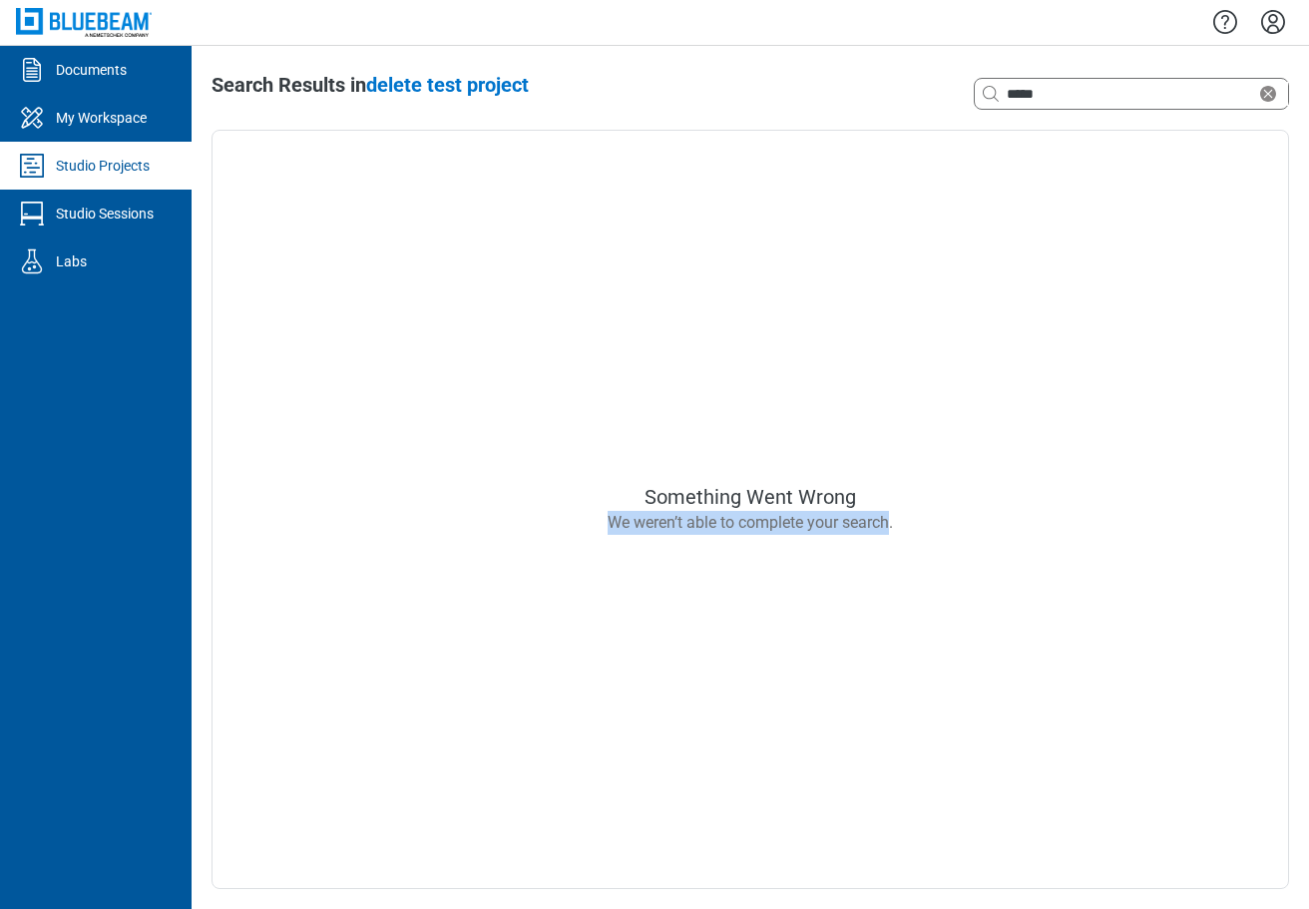
drag, startPoint x: 605, startPoint y: 521, endPoint x: 914, endPoint y: 521, distance: 309.3
click at [880, 521] on div "We weren’t able to complete your search." at bounding box center [750, 523] width 399 height 24
copy div "We weren’t able to complete your search."
click at [880, 419] on div "Something Went Wrong We weren’t able to complete your search." at bounding box center [749, 509] width 1077 height 759
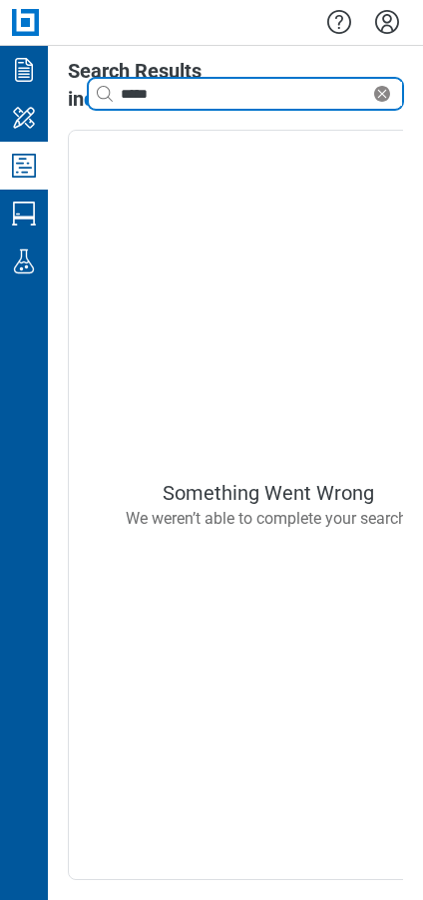
click at [382, 96] on icon "Clear search" at bounding box center [382, 94] width 16 height 16
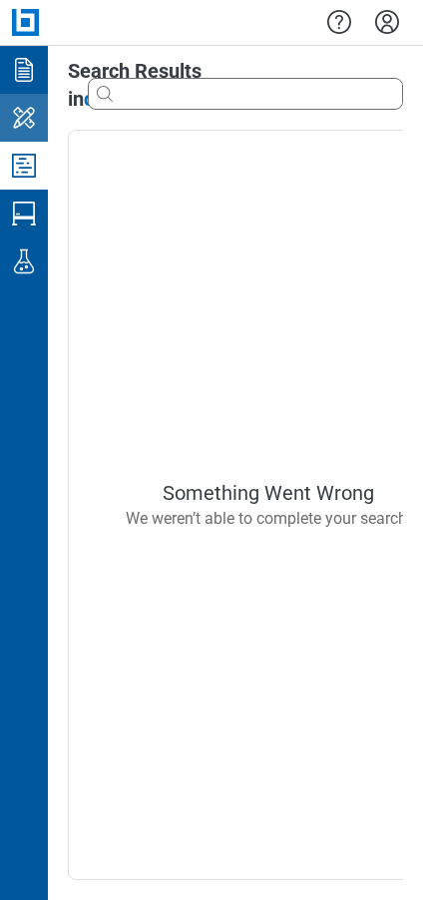
click at [27, 119] on icon "My Workspace" at bounding box center [24, 117] width 22 height 21
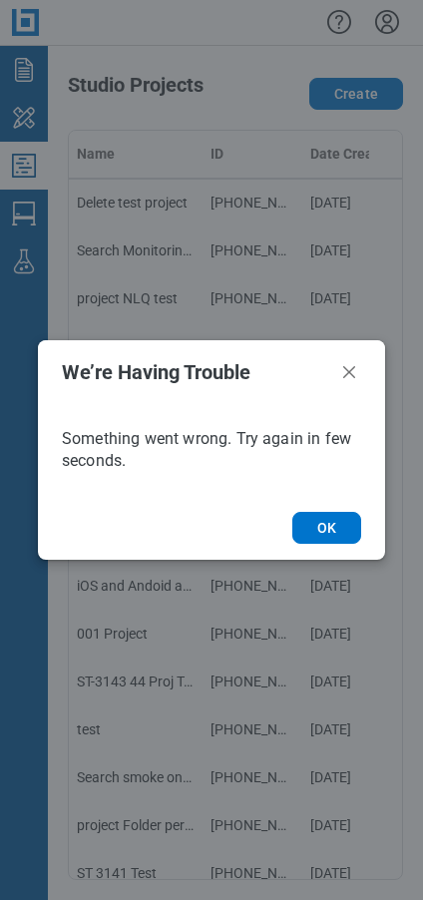
click at [32, 174] on div "We’re Having Trouble Something went wrong. Try again in few seconds. OK" at bounding box center [211, 450] width 423 height 900
click at [356, 373] on icon "Close" at bounding box center [349, 372] width 24 height 24
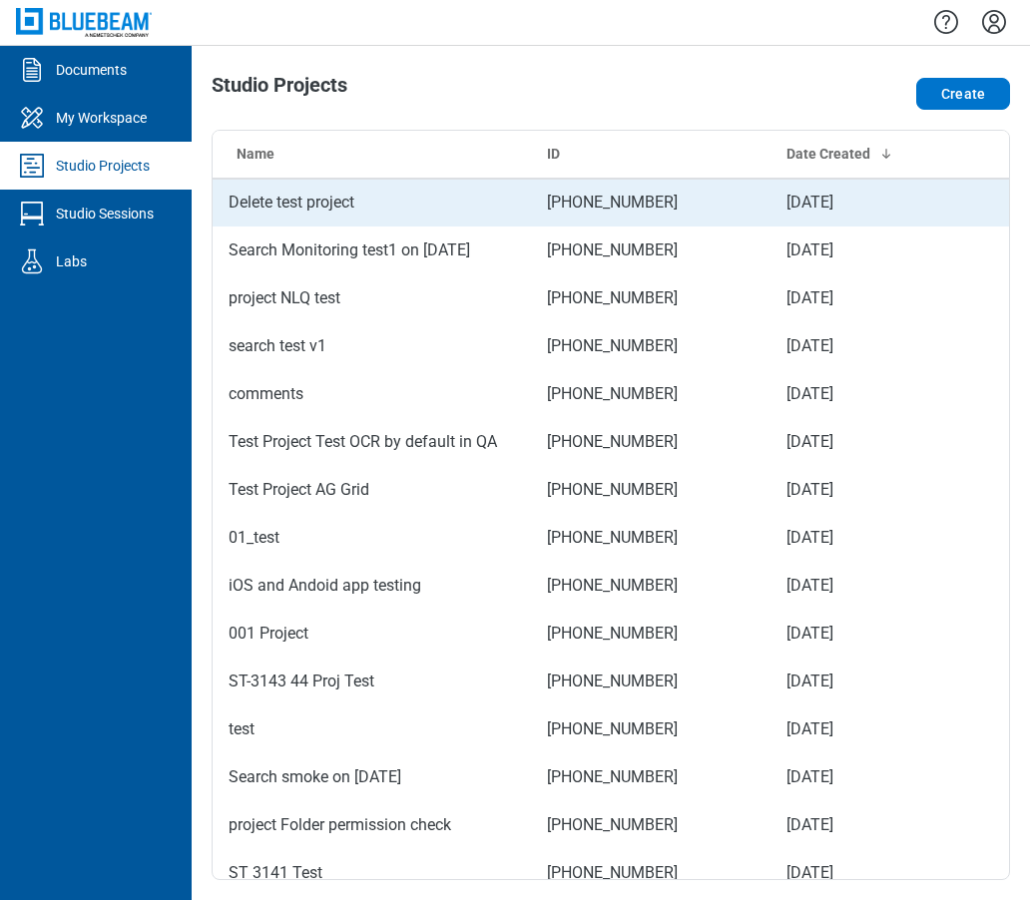
click at [301, 210] on td "Delete test project" at bounding box center [371, 203] width 318 height 48
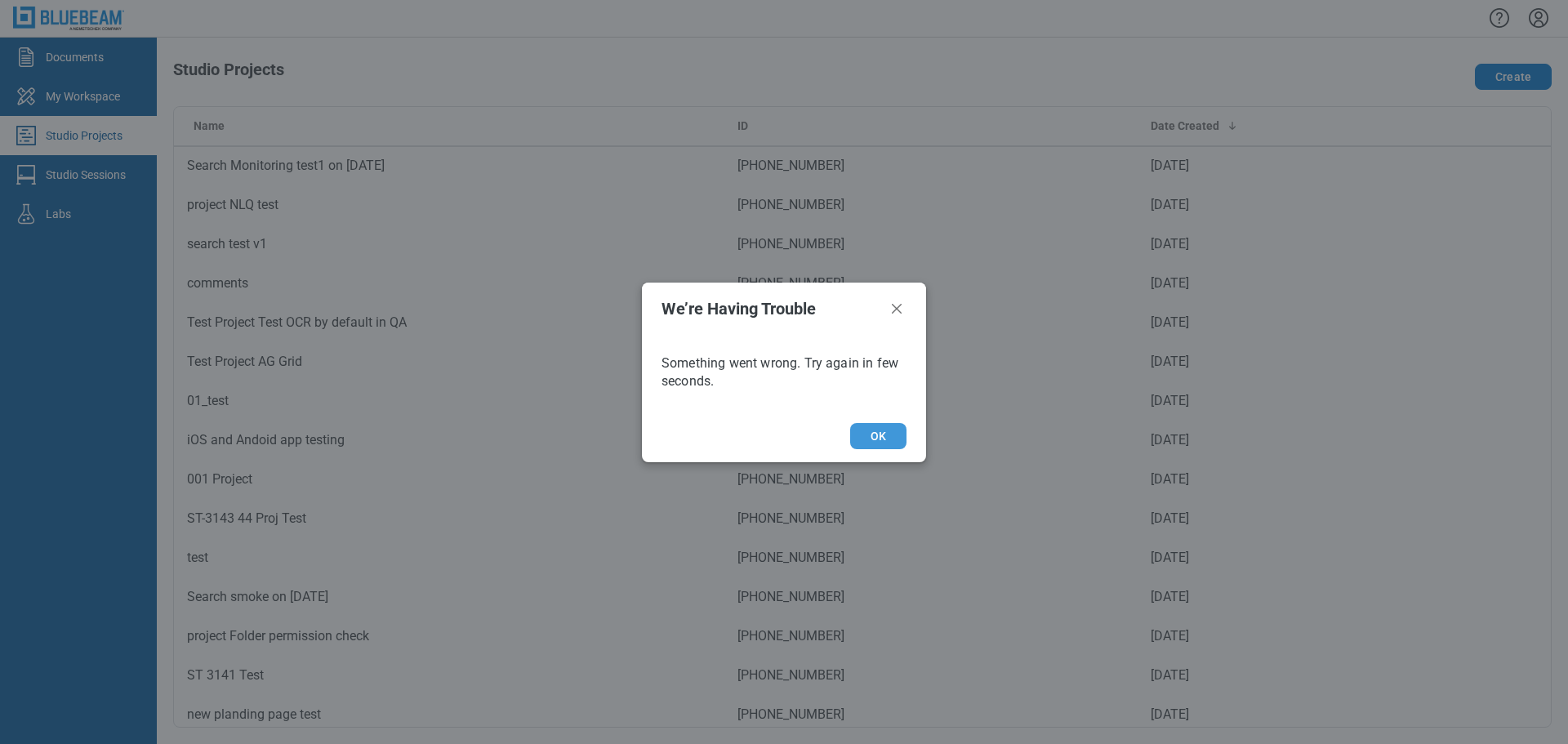
click at [721, 437] on button "OK" at bounding box center [878, 436] width 56 height 26
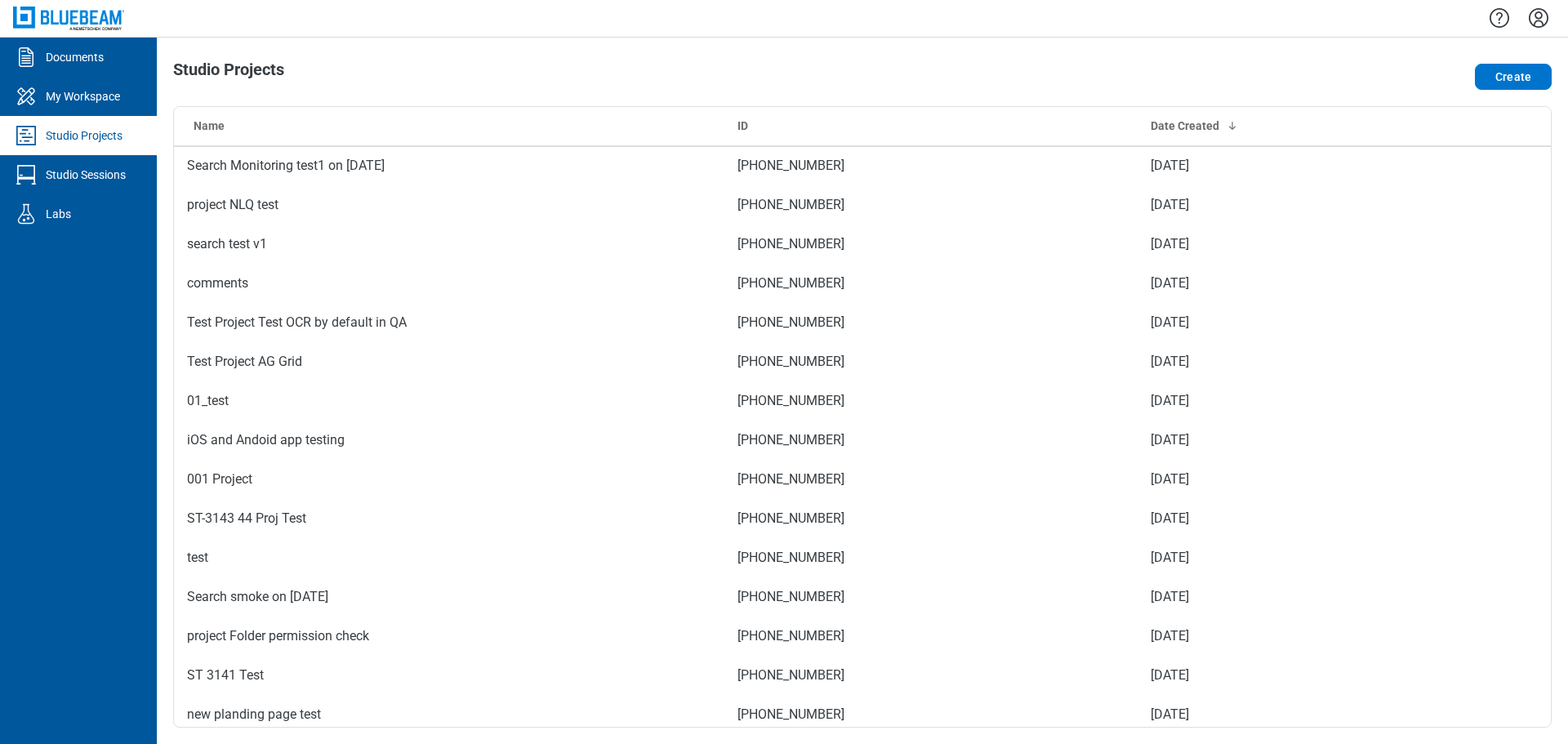
click at [637, 58] on div "Studio Projects Create Name ID Date Created Search Monitoring test1 on 8.19.25 …" at bounding box center [863, 390] width 1412 height 706
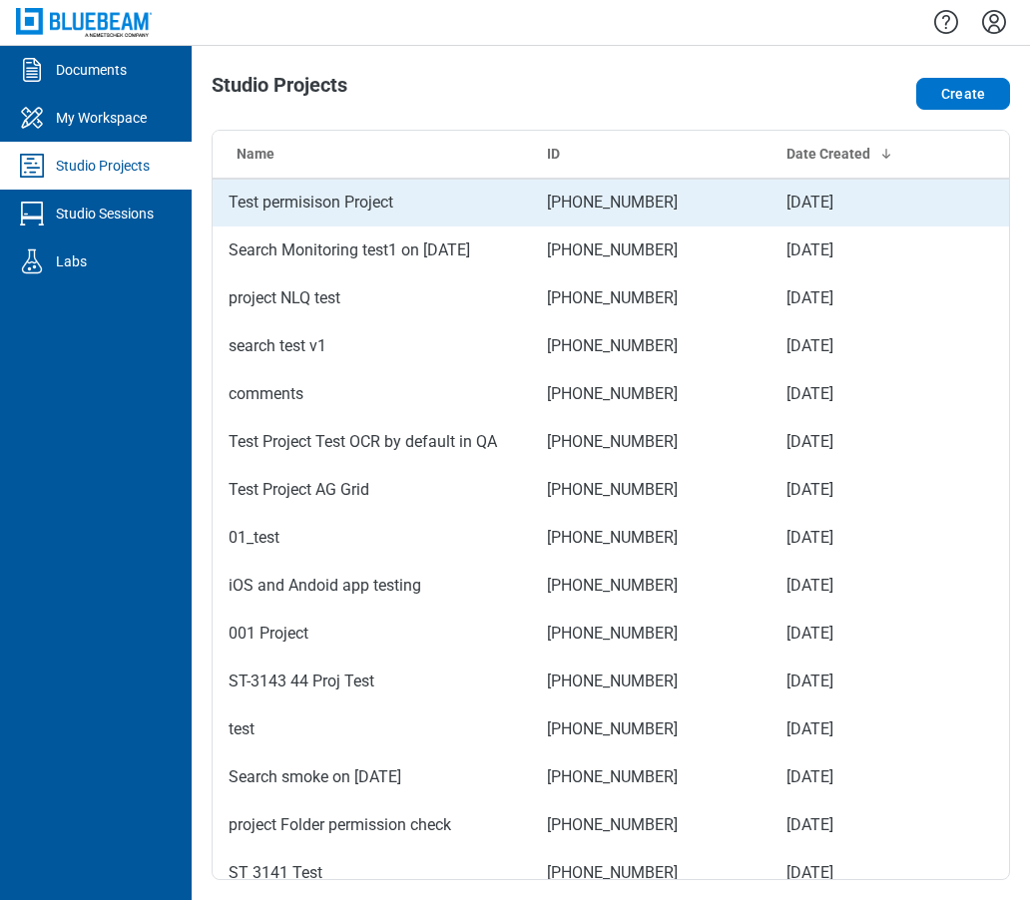
click at [397, 203] on td "Test permisison Project" at bounding box center [371, 203] width 318 height 48
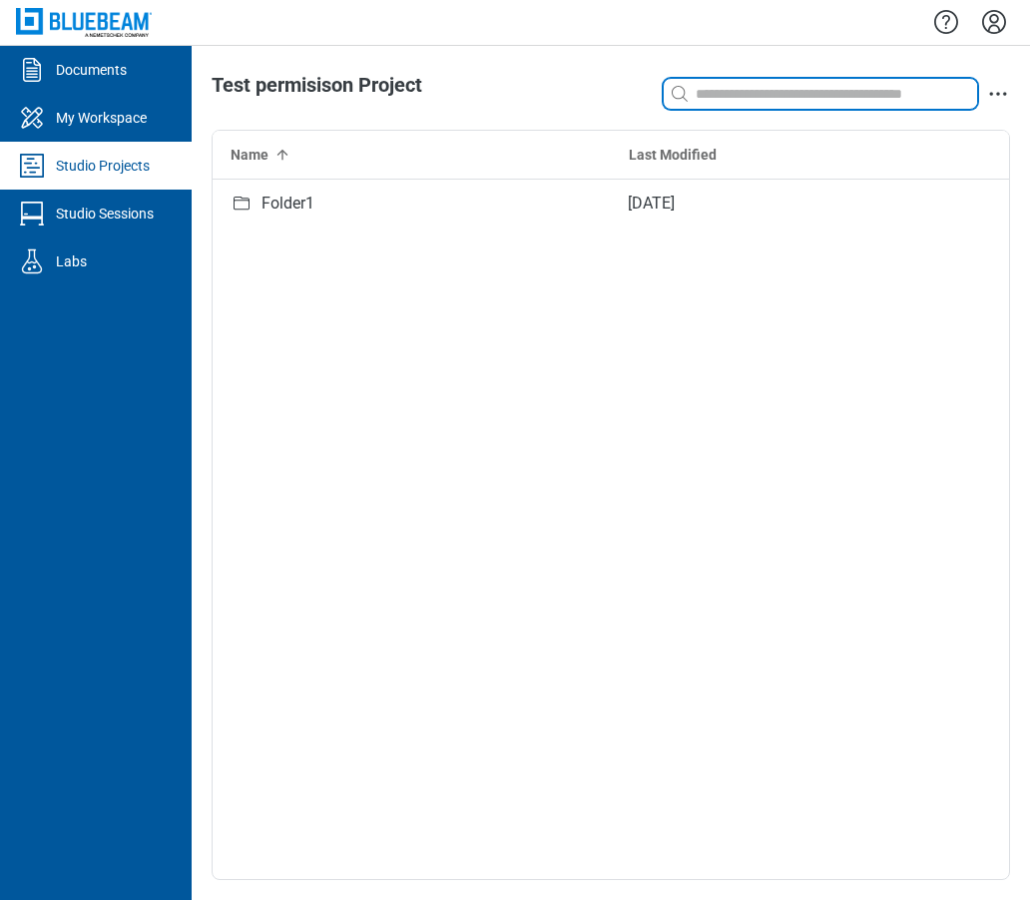
click at [709, 97] on input at bounding box center [833, 94] width 285 height 22
type input "*"
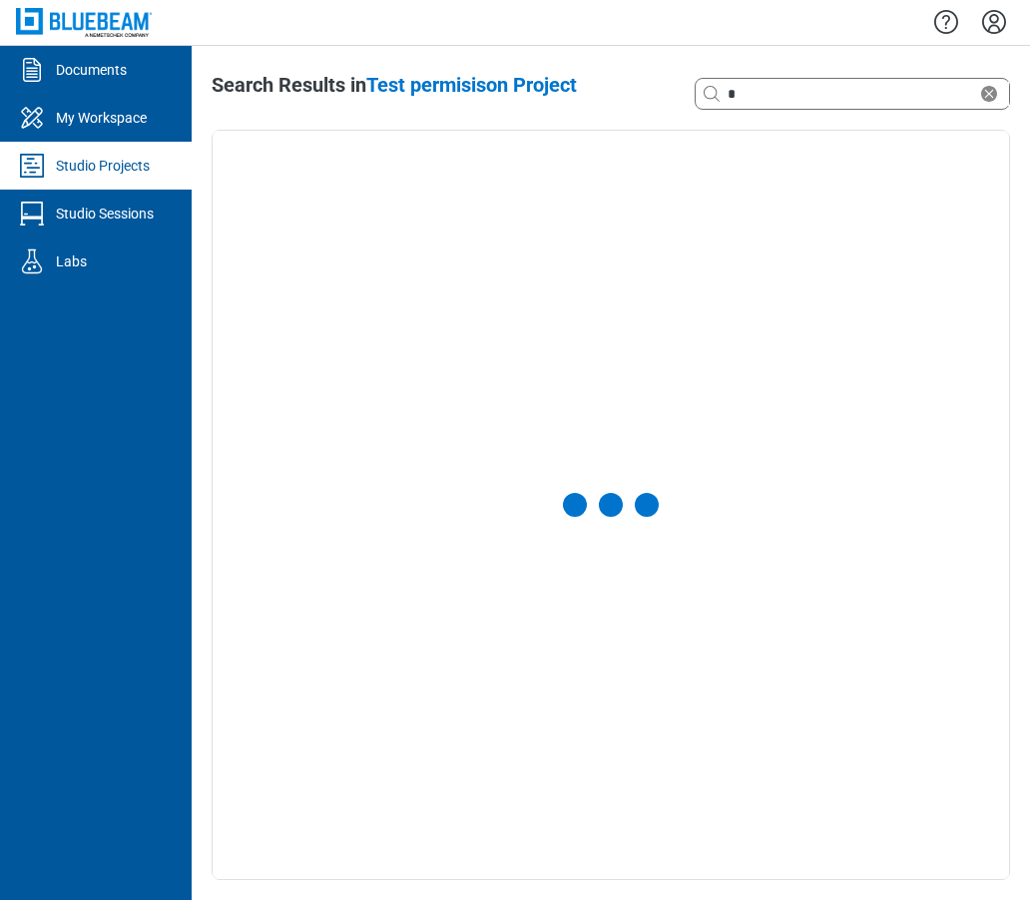
select select "**********"
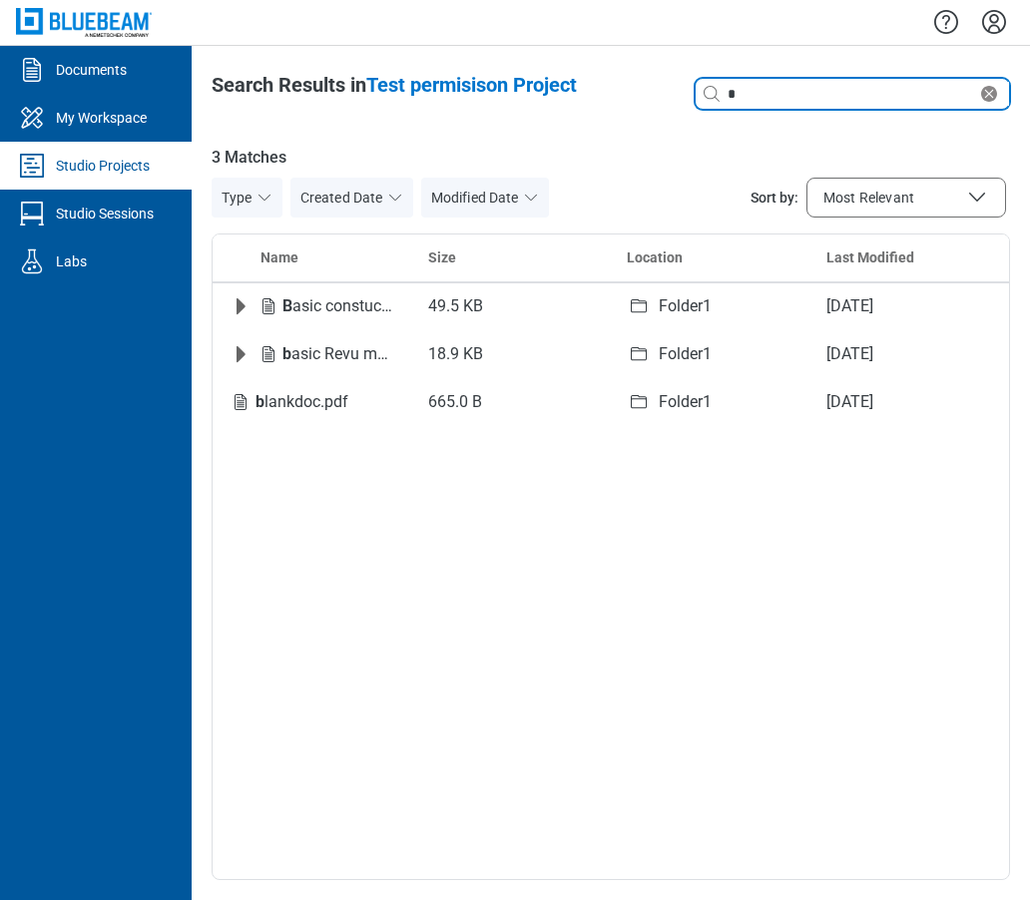
click at [878, 103] on input "*" at bounding box center [849, 94] width 253 height 22
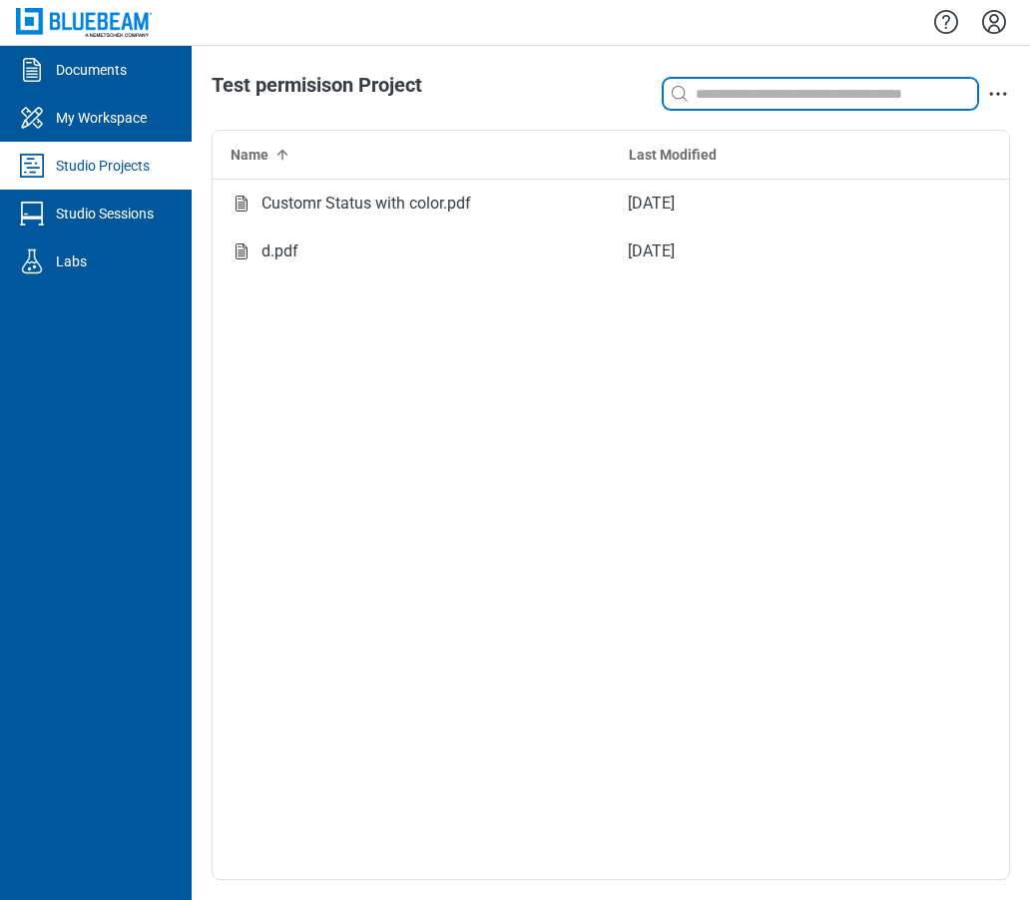
click at [718, 103] on input at bounding box center [833, 94] width 285 height 22
type input "*******"
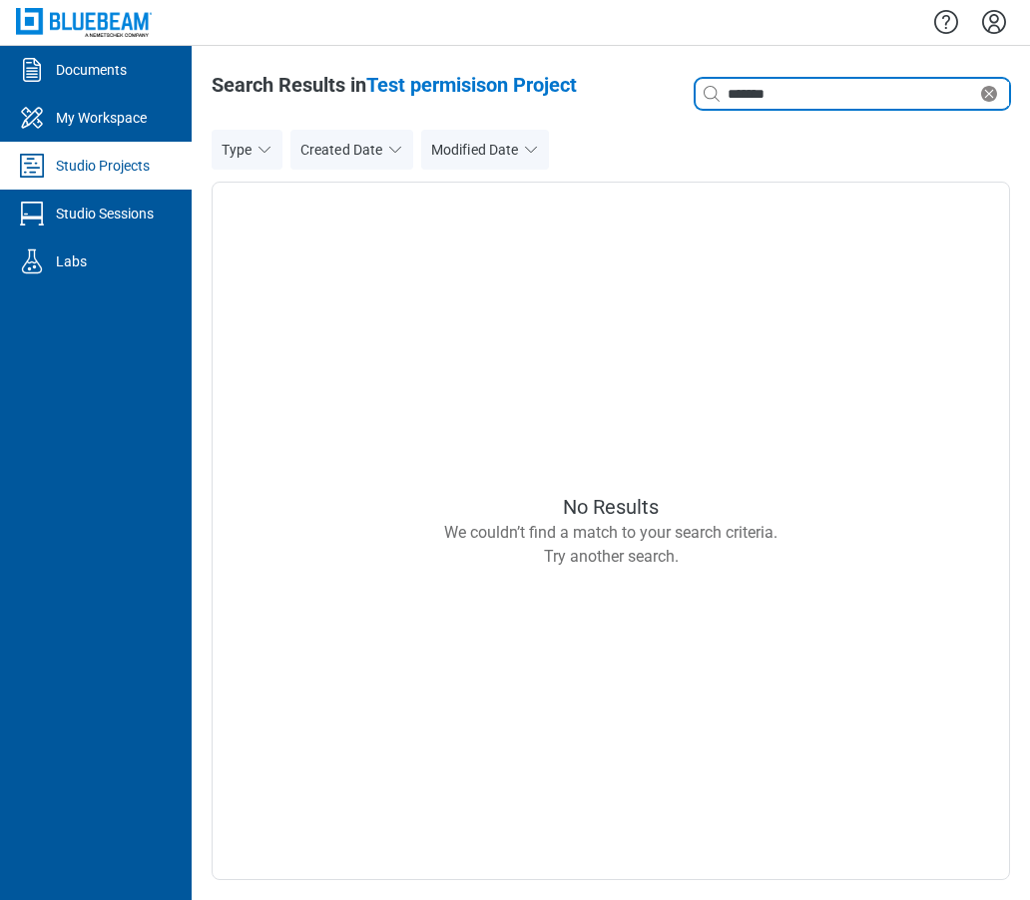
click at [795, 103] on input "*******" at bounding box center [849, 94] width 253 height 22
type input "*"
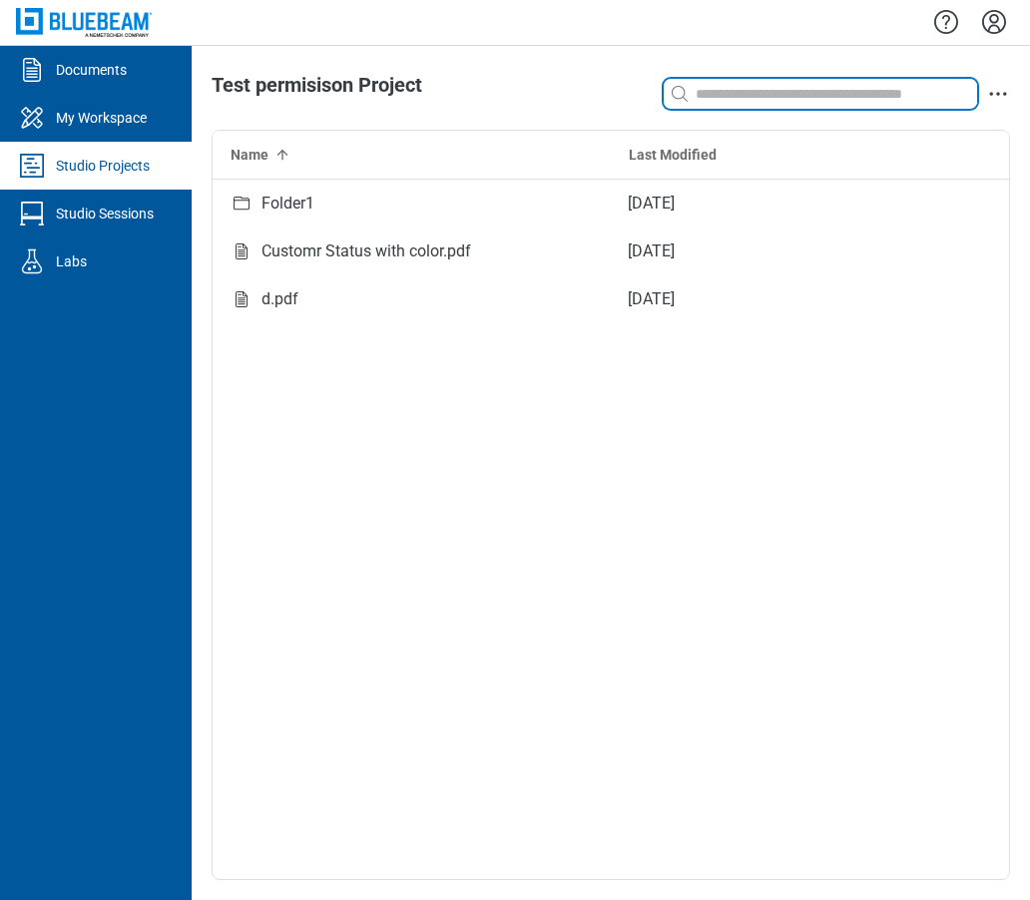
click at [781, 97] on input at bounding box center [833, 94] width 285 height 22
type input "*"
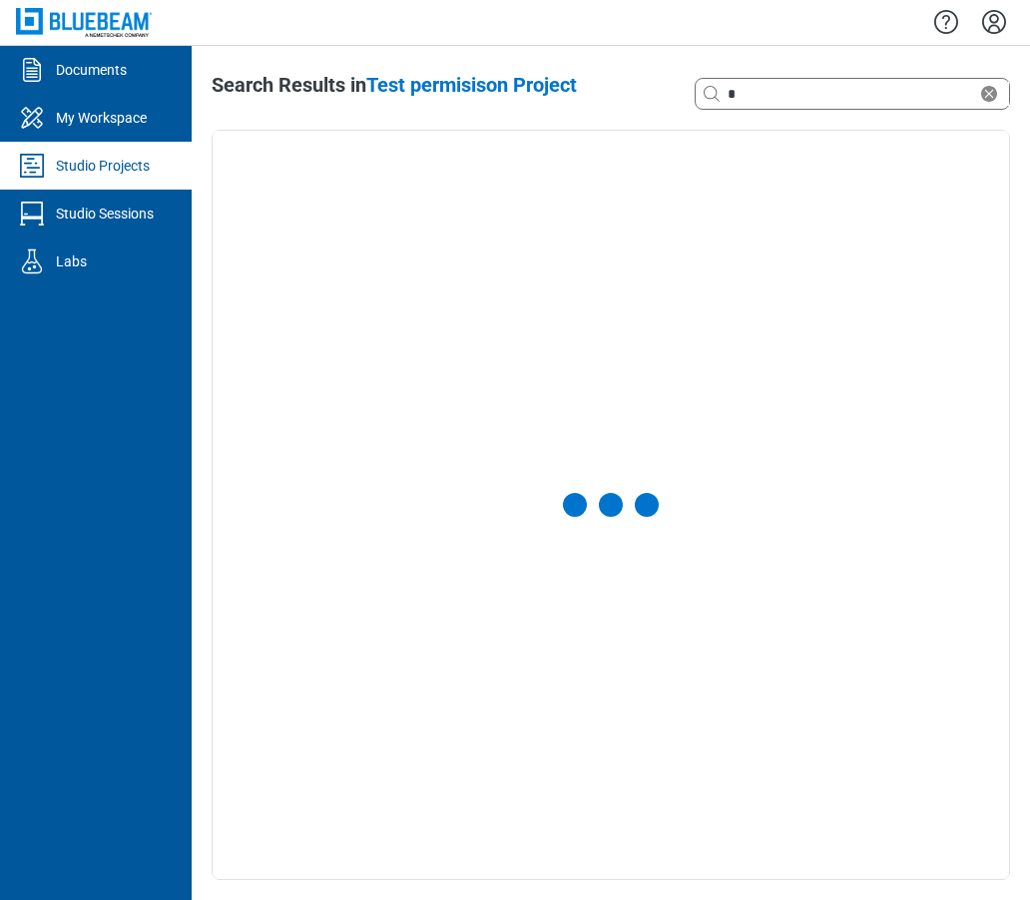
select select "**********"
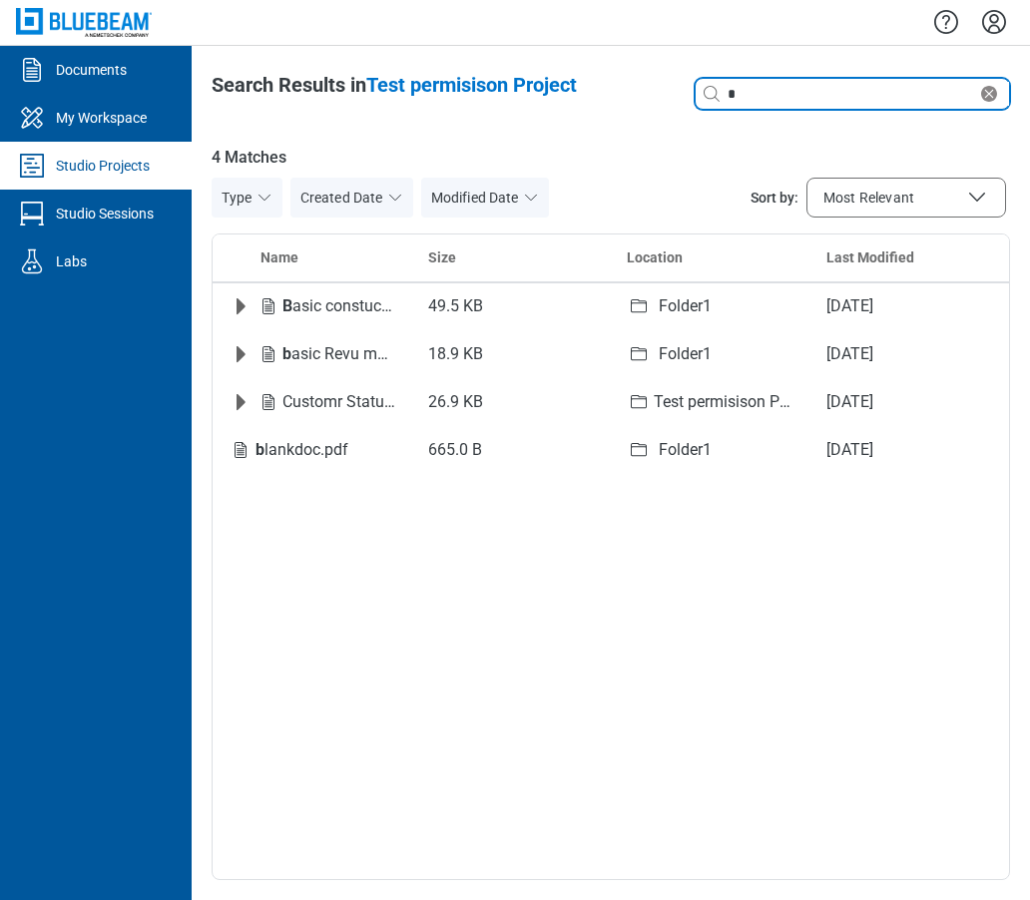
click at [844, 92] on input "*" at bounding box center [849, 94] width 253 height 22
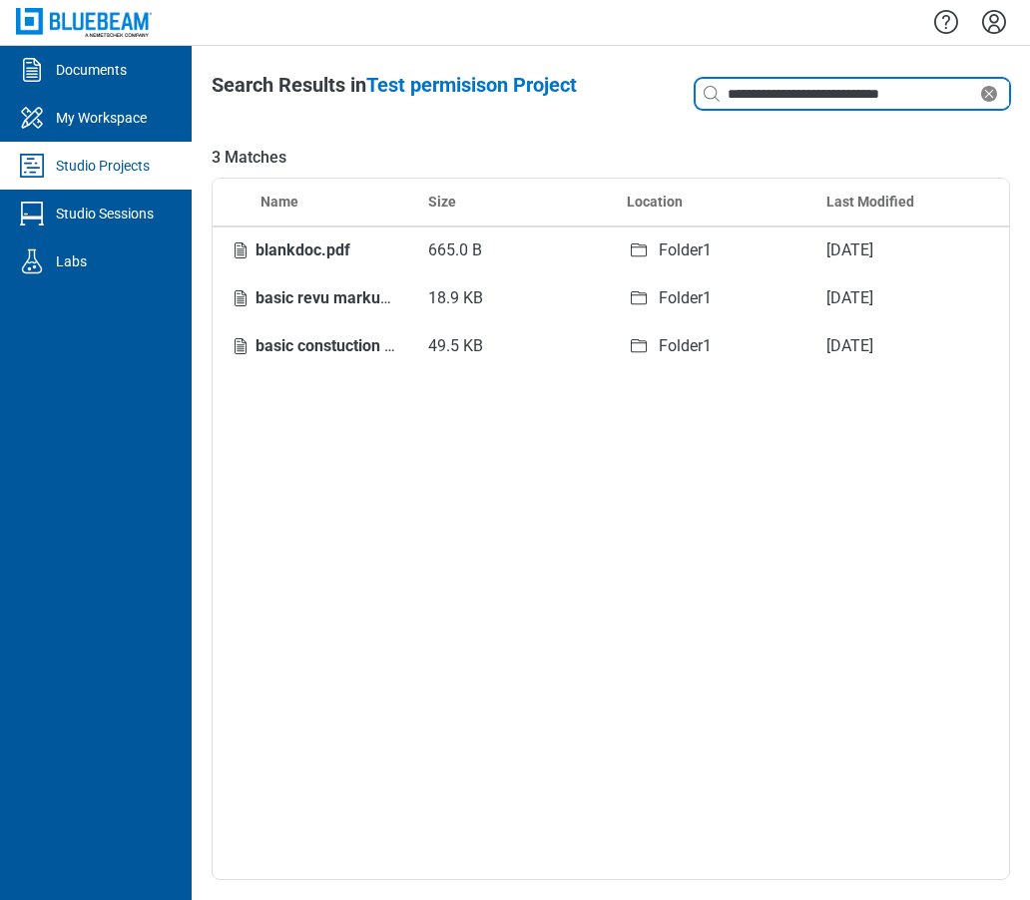
click at [808, 91] on input "**********" at bounding box center [849, 94] width 253 height 22
type input "**********"
click at [761, 94] on input "**********" at bounding box center [849, 94] width 253 height 22
drag, startPoint x: 935, startPoint y: 94, endPoint x: 674, endPoint y: 89, distance: 260.4
click at [675, 89] on header "**********" at bounding box center [610, 94] width 798 height 40
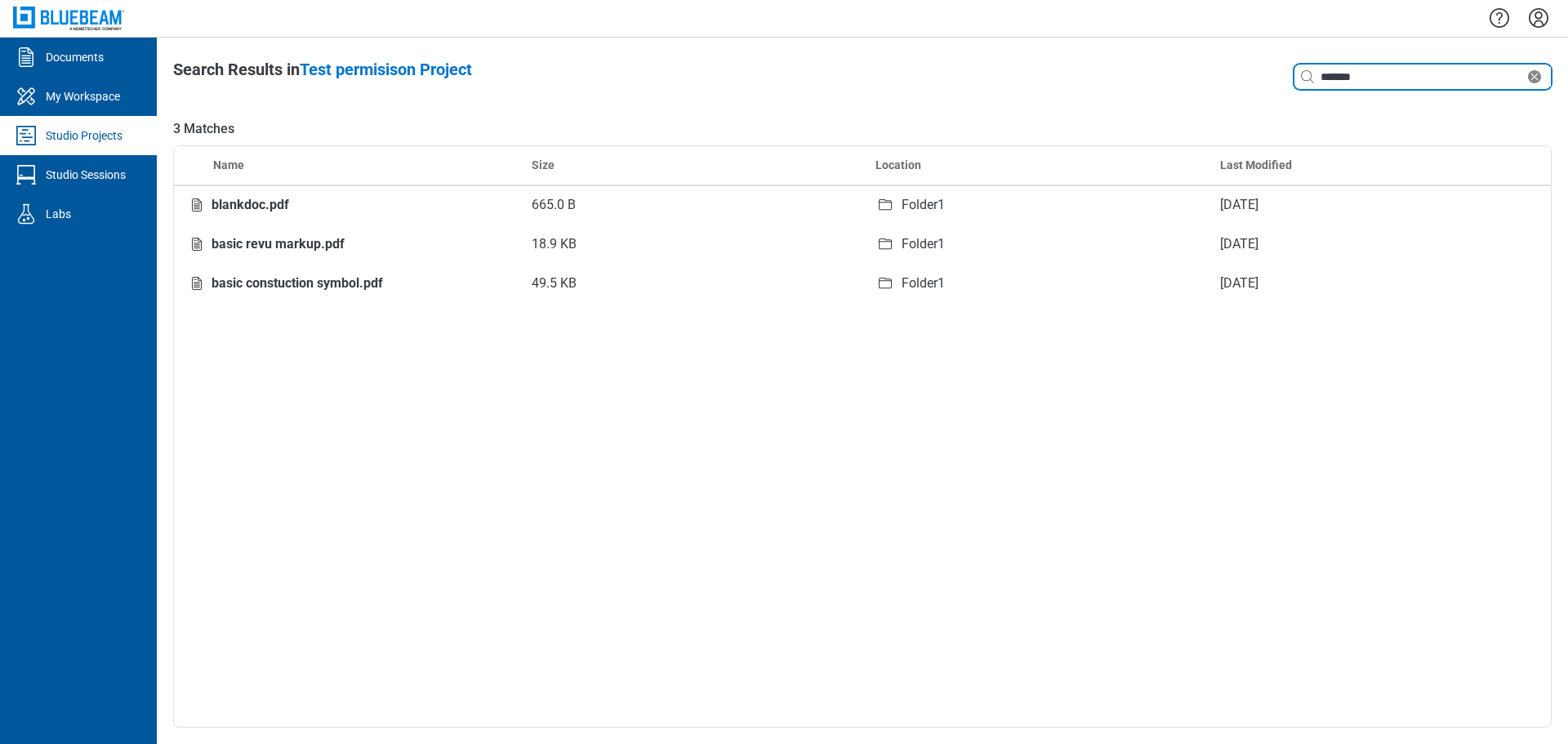
type input "*******"
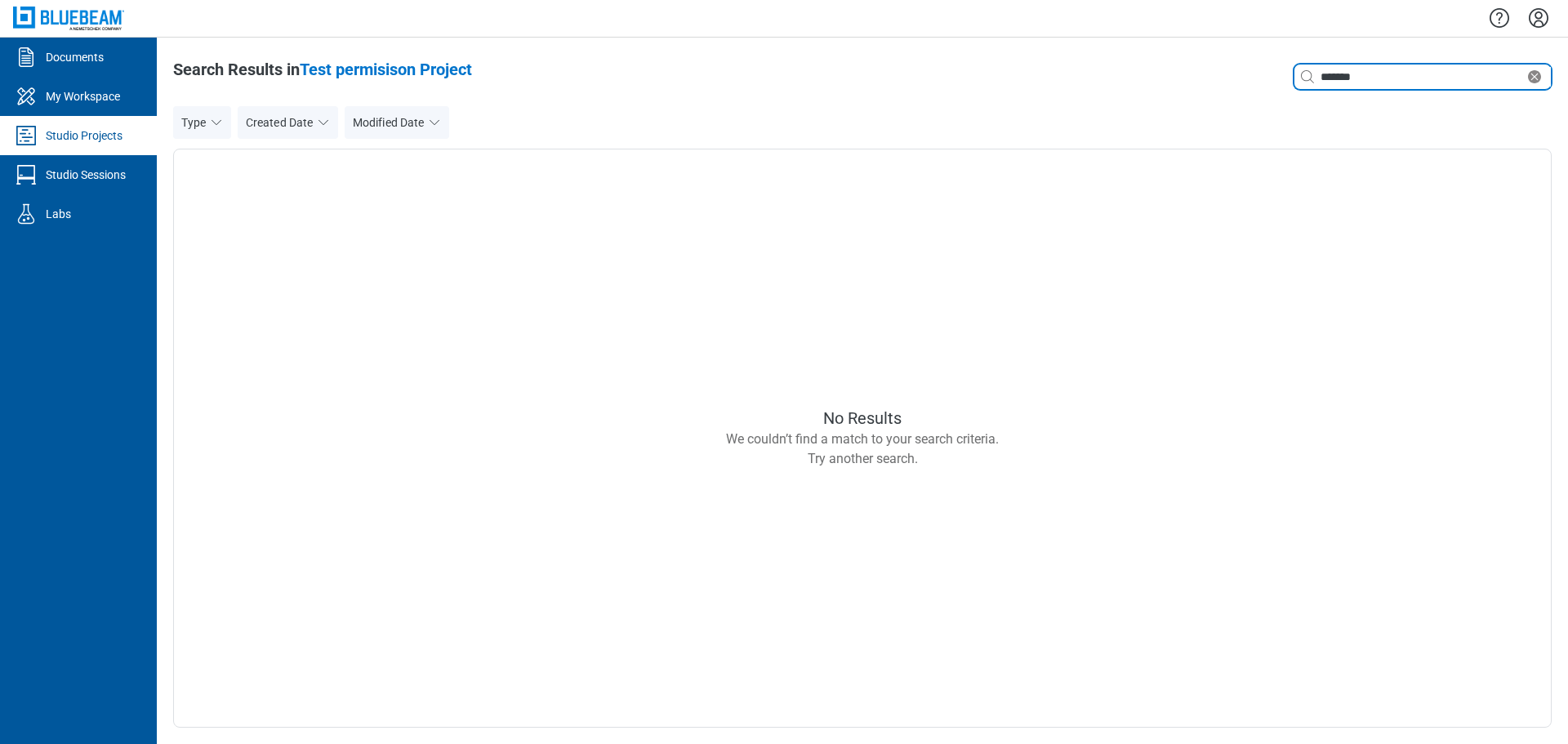
click at [843, 80] on input "*******" at bounding box center [1421, 77] width 207 height 18
drag, startPoint x: 1350, startPoint y: 74, endPoint x: 1272, endPoint y: 74, distance: 78.0
click at [843, 74] on div "Search with a keyword or natural language *******" at bounding box center [1276, 77] width 551 height 33
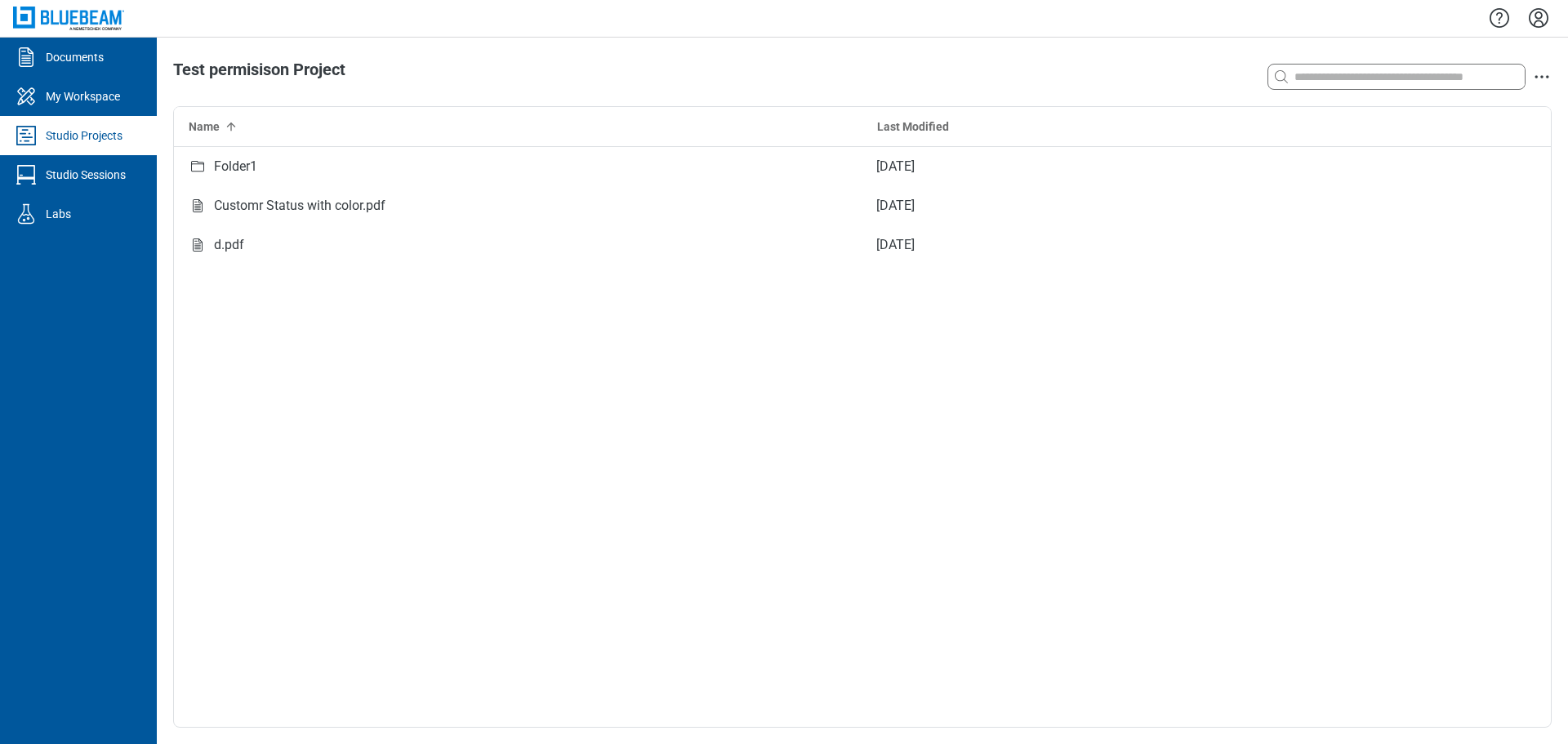
click at [97, 135] on div "Studio Projects" at bounding box center [84, 136] width 77 height 16
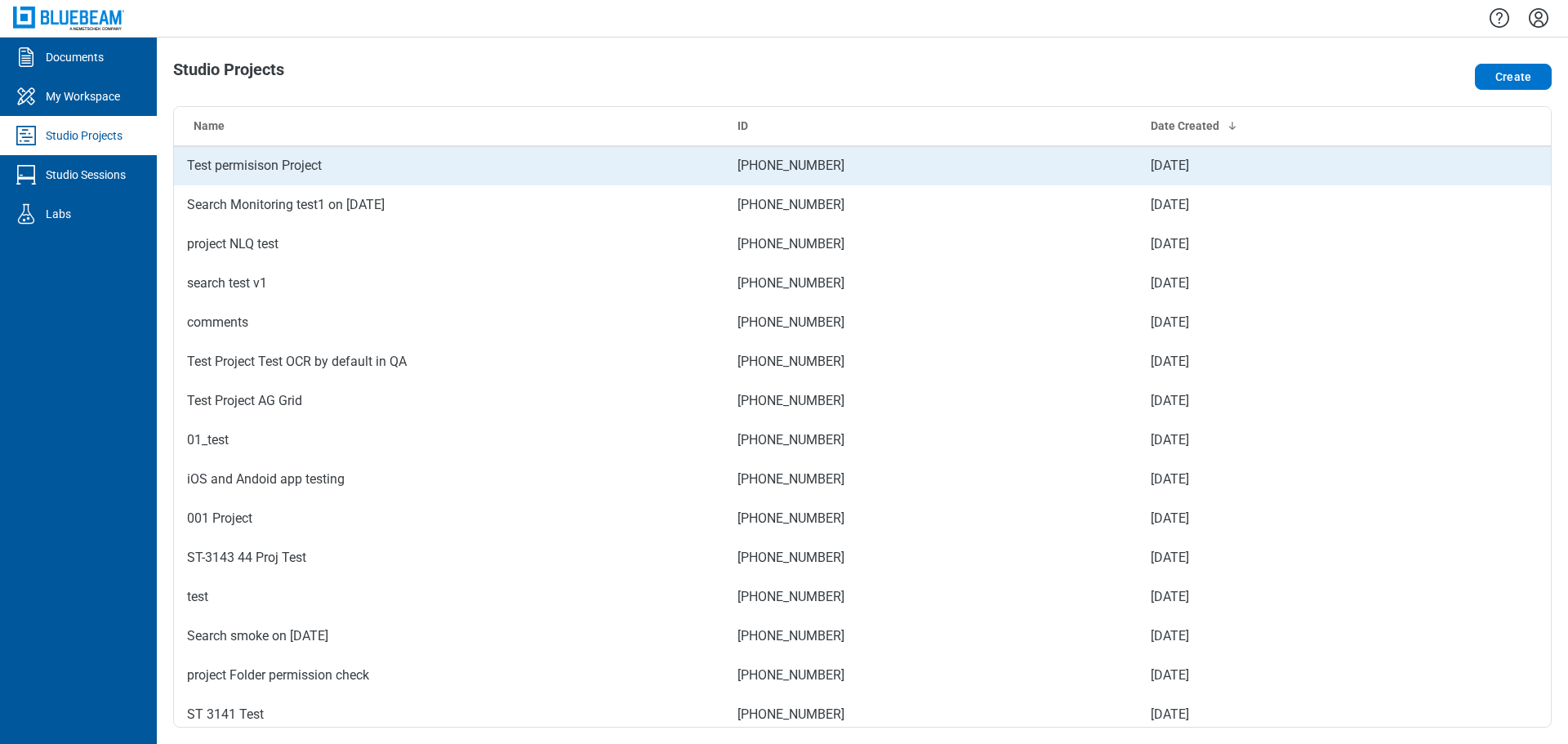
click at [282, 156] on td "Test permisison Project" at bounding box center [449, 166] width 550 height 39
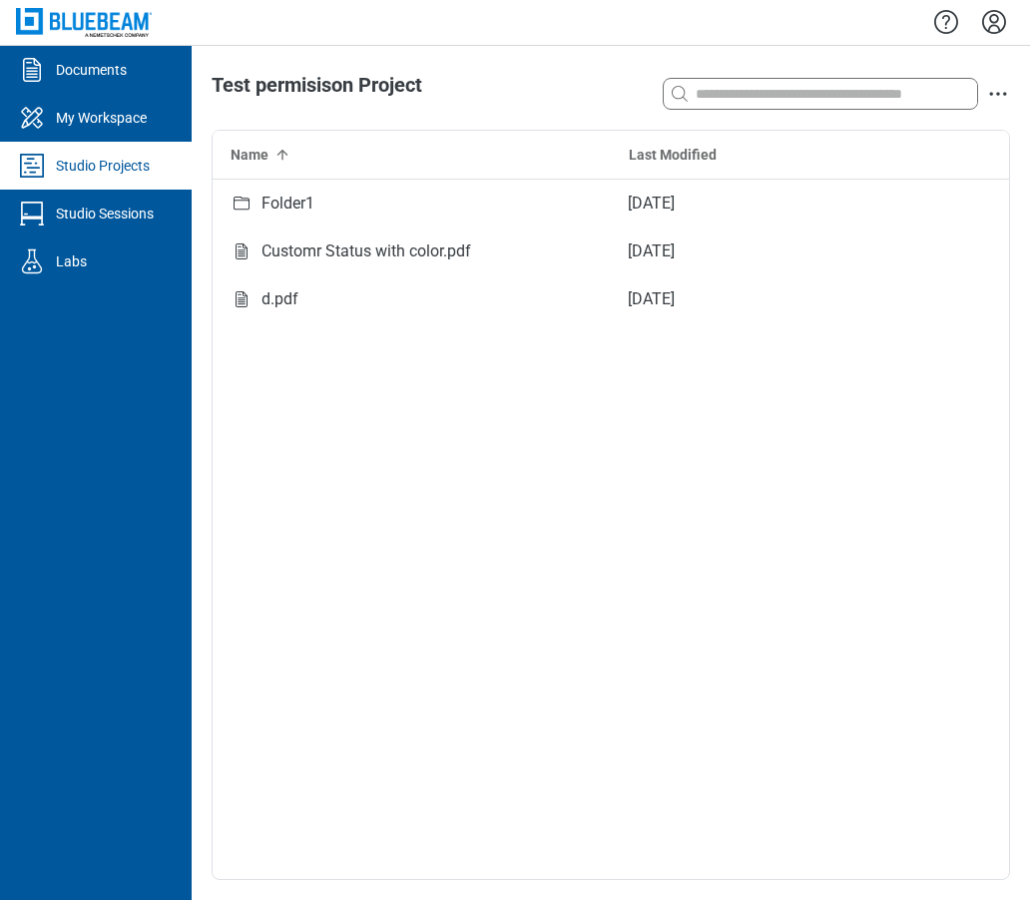
click at [990, 26] on icon "Settings" at bounding box center [994, 22] width 32 height 32
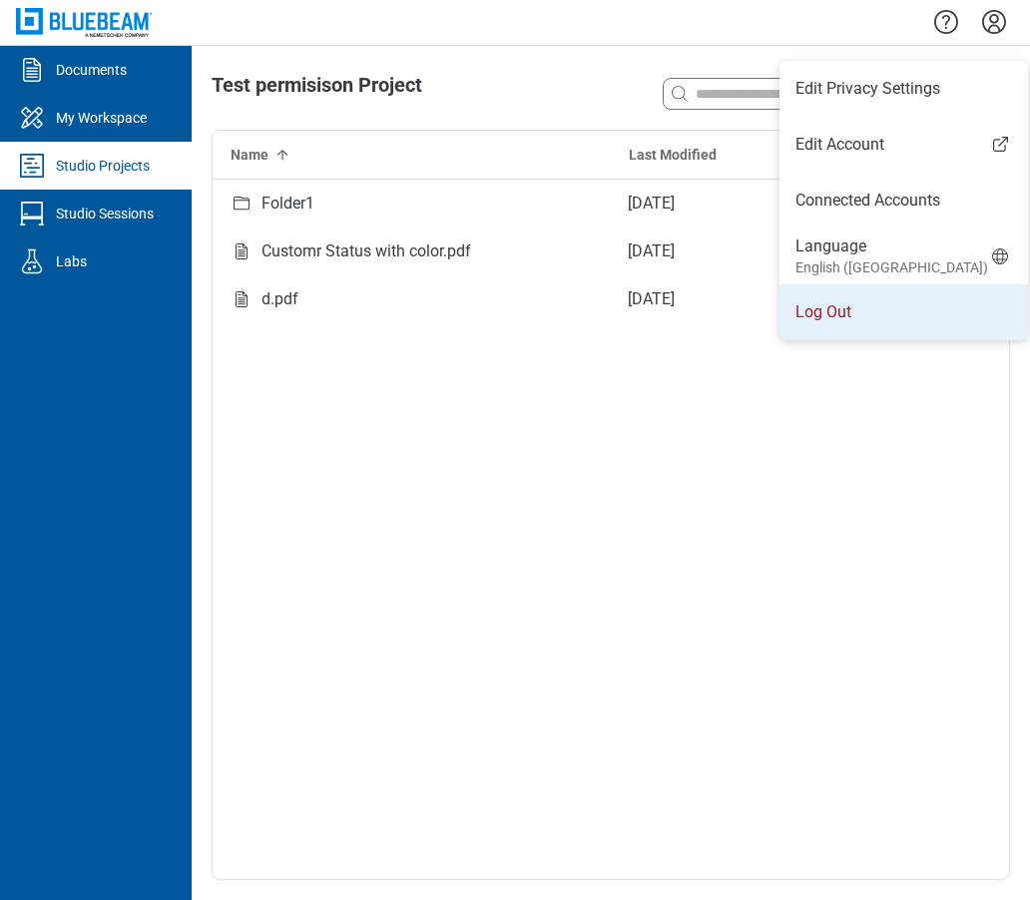
click at [846, 322] on li "Log Out" at bounding box center [903, 312] width 248 height 56
